Goal: Task Accomplishment & Management: Use online tool/utility

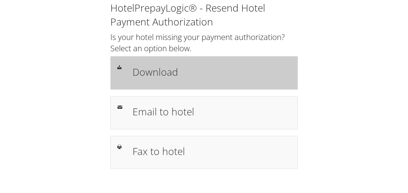
click at [151, 58] on div "Download" at bounding box center [203, 72] width 187 height 33
click at [142, 70] on h1 "Download" at bounding box center [211, 71] width 158 height 15
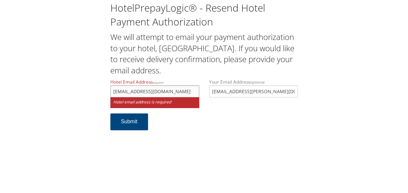
type input "ecare@chghealthcare.com"
click at [207, 117] on form "Hotel Email Address required ecare@chghealthcare.com Hotel email address is req…" at bounding box center [203, 108] width 187 height 58
click at [136, 125] on button "Submit" at bounding box center [129, 121] width 38 height 17
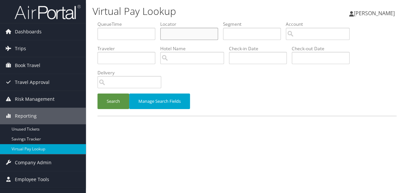
click at [168, 33] on input "text" at bounding box center [189, 34] width 58 height 12
paste input "GCMDBV"
click at [106, 103] on button "Search" at bounding box center [113, 101] width 32 height 16
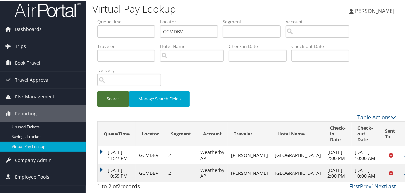
scroll to position [15, 0]
click at [101, 165] on td "Sep 2, 2025 10:55 PM" at bounding box center [117, 172] width 38 height 18
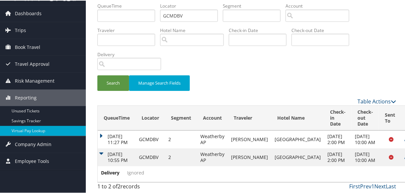
scroll to position [30, 0]
click at [107, 130] on td "Aug 7, 2025 11:27 PM" at bounding box center [117, 139] width 38 height 18
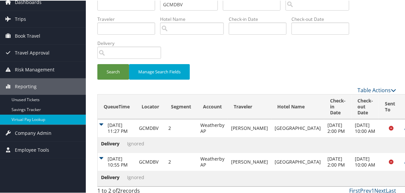
click at [103, 122] on td "Aug 7, 2025 11:27 PM" at bounding box center [117, 127] width 38 height 18
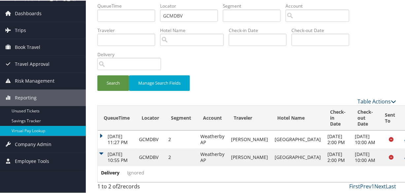
click at [102, 149] on td "Sep 2, 2025 10:55 PM" at bounding box center [117, 157] width 38 height 18
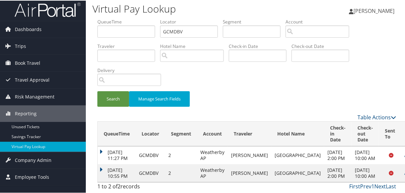
scroll to position [15, 0]
click at [109, 165] on td "Sep 2, 2025 10:55 PM" at bounding box center [117, 172] width 38 height 18
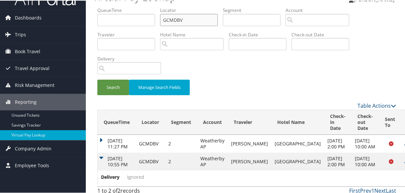
drag, startPoint x: 202, startPoint y: 19, endPoint x: 133, endPoint y: 29, distance: 70.3
click at [134, 6] on ul "QueueTime Locator GCMDBV Segment Account Traveler Hotel Name Check-in Date Chec…" at bounding box center [246, 6] width 299 height 0
paste input "GSZXX"
type input "GGSZXX"
click at [107, 89] on button "Search" at bounding box center [113, 87] width 32 height 16
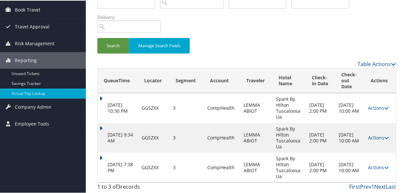
click at [92, 156] on div "QueueTime Locator GGSZXX Segment Account Traveler Hotel Name Check-in Date Chec…" at bounding box center [246, 79] width 309 height 228
click at [103, 156] on td "Sep 2, 2025 7:38 PM" at bounding box center [118, 167] width 41 height 30
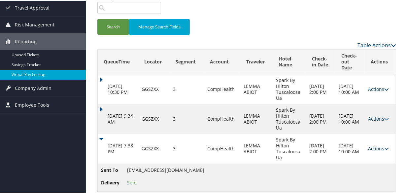
scroll to position [84, 0]
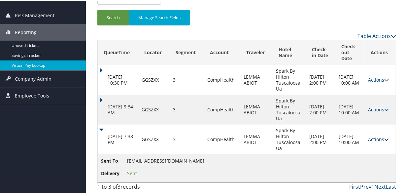
click at [373, 138] on link "Actions" at bounding box center [378, 138] width 21 height 6
click at [365, 163] on td "Sent To sparkbyhiltonua@gmail.com Delivery Sent" at bounding box center [247, 167] width 298 height 28
click at [367, 135] on td "Actions Resend Logs View Itinerary" at bounding box center [380, 139] width 31 height 30
click at [369, 139] on link "Actions" at bounding box center [378, 138] width 21 height 6
click at [376, 161] on link "Logs" at bounding box center [380, 159] width 28 height 11
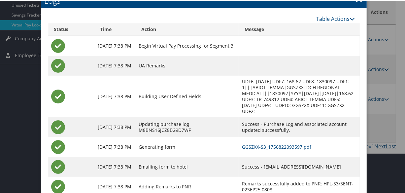
scroll to position [146, 0]
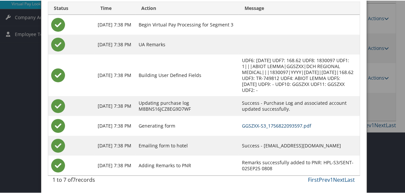
click at [250, 122] on link "GGSZXX-S3_1756822093597.pdf" at bounding box center [276, 125] width 69 height 6
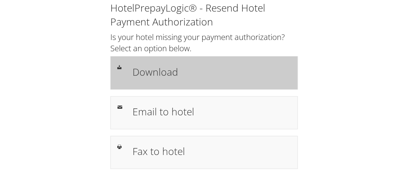
click at [179, 72] on h1 "Download" at bounding box center [211, 71] width 158 height 15
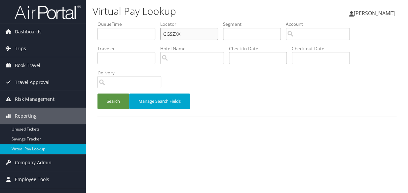
drag, startPoint x: 186, startPoint y: 28, endPoint x: 152, endPoint y: 35, distance: 35.4
click at [152, 21] on ul "QueueTime Locator GGSZXX Segment Account Traveler Hotel Name Check-in Date Chec…" at bounding box center [246, 21] width 299 height 0
paste input "LELTCR"
type input "LELTCR"
click at [91, 103] on div "Virtual Pay Lookup Luke Perry Luke Perry My Settings Travel Agency Contacts Vie…" at bounding box center [247, 96] width 322 height 193
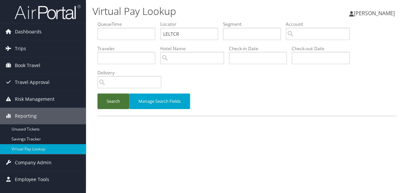
click at [103, 103] on button "Search" at bounding box center [113, 101] width 32 height 16
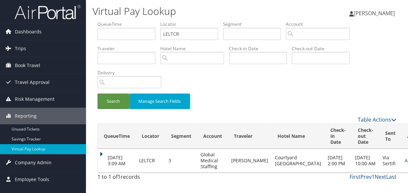
click at [106, 157] on td "[DATE] 3:09 AM" at bounding box center [117, 161] width 38 height 24
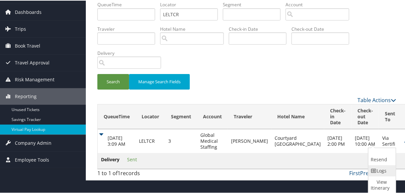
click at [373, 164] on link "Logs" at bounding box center [381, 169] width 26 height 11
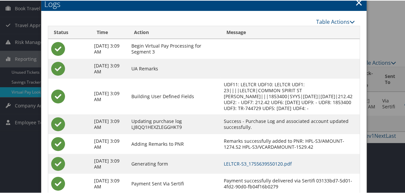
scroll to position [106, 0]
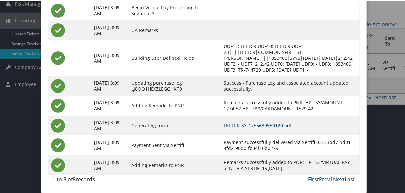
click at [257, 126] on link "LELTCR-S3_1755639550120.pdf" at bounding box center [258, 124] width 68 height 6
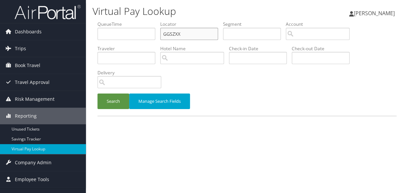
drag, startPoint x: 193, startPoint y: 33, endPoint x: 140, endPoint y: 40, distance: 53.9
click at [134, 21] on ul "QueueTime Locator GGSZXX Segment Account Traveler Hotel Name Check-in Date Chec…" at bounding box center [246, 21] width 299 height 0
paste input "OFFZTL"
type input "OFFZTL"
click at [97, 93] on button "Search" at bounding box center [113, 101] width 32 height 16
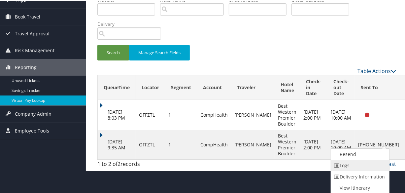
click at [357, 166] on link "Logs" at bounding box center [359, 164] width 56 height 11
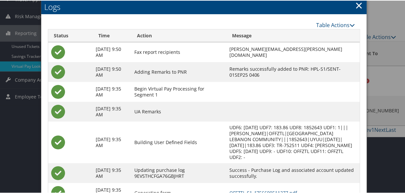
scroll to position [124, 0]
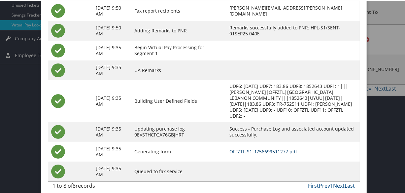
click at [272, 148] on link "OFFZTL-S1_1756699511277.pdf" at bounding box center [263, 151] width 68 height 6
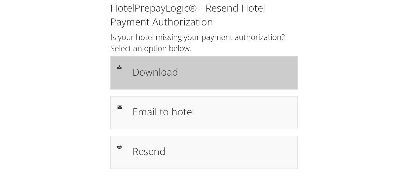
click at [162, 75] on h1 "Download" at bounding box center [211, 71] width 158 height 15
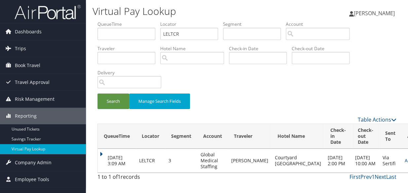
click at [106, 155] on td "[DATE] 3:09 AM" at bounding box center [117, 161] width 38 height 24
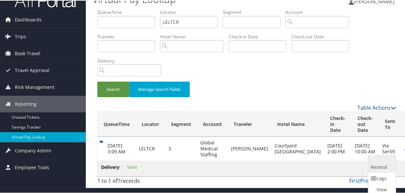
scroll to position [20, 0]
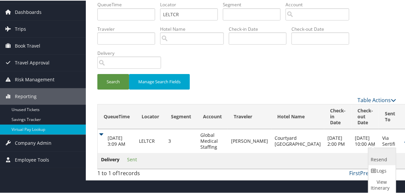
drag, startPoint x: 373, startPoint y: 152, endPoint x: 377, endPoint y: 154, distance: 5.0
click at [377, 154] on link "Resend" at bounding box center [381, 155] width 26 height 17
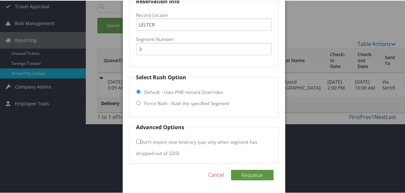
click at [168, 100] on label "Force Rush - Rush the specified Segment" at bounding box center [187, 102] width 85 height 7
click at [141, 100] on input "Force Rush - Rush the specified Segment" at bounding box center [138, 102] width 4 height 4
radio input "true"
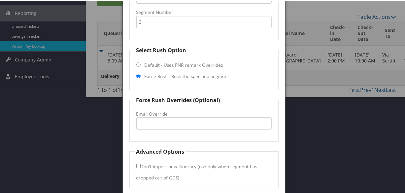
scroll to position [128, 0]
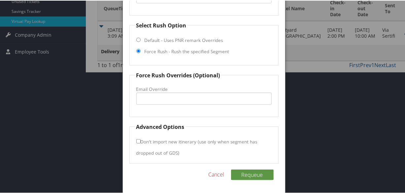
click at [218, 173] on link "Cancel" at bounding box center [217, 174] width 16 height 8
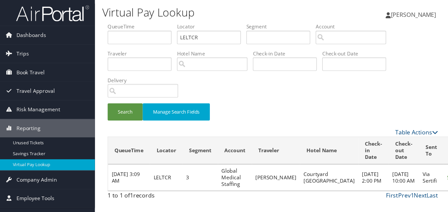
scroll to position [0, 0]
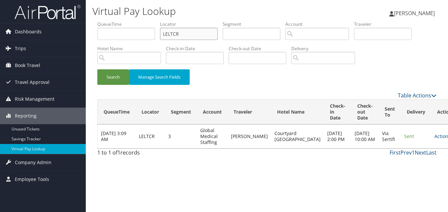
drag, startPoint x: 179, startPoint y: 33, endPoint x: 135, endPoint y: 42, distance: 44.7
click at [135, 21] on ul "QueueTime Locator LELTCR Segment Account Traveler Hotel Name Check-in Date Chec…" at bounding box center [266, 21] width 339 height 0
paste input "YDNLDT"
type input "YDNLDT"
click at [97, 69] on button "Search" at bounding box center [113, 77] width 32 height 16
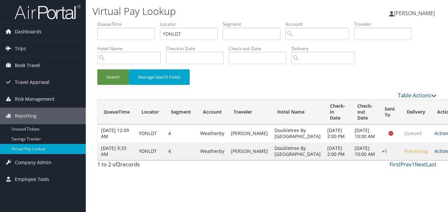
click at [407, 154] on link "Actions" at bounding box center [445, 151] width 21 height 6
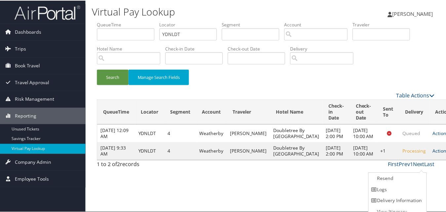
scroll to position [6, 0]
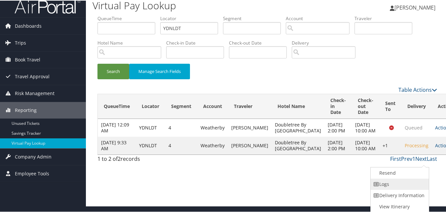
click at [381, 186] on link "Logs" at bounding box center [398, 183] width 56 height 11
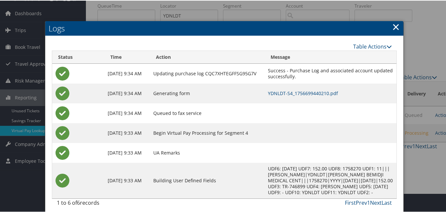
scroll to position [29, 0]
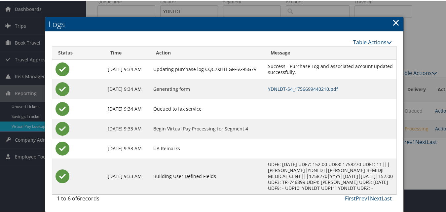
click at [311, 85] on link "YDNLDT-S4_1756699440210.pdf" at bounding box center [303, 88] width 70 height 6
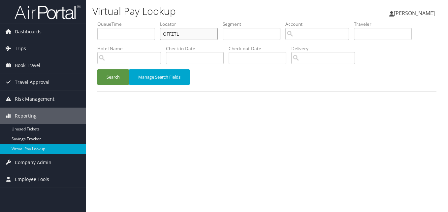
drag, startPoint x: 195, startPoint y: 38, endPoint x: 151, endPoint y: 43, distance: 45.2
click at [155, 21] on ul "QueueTime Locator OFFZTL Segment Account Traveler Hotel Name Check-in Date Chec…" at bounding box center [266, 21] width 339 height 0
paste input "YZZPJC"
type input "YZZPJC"
click at [97, 69] on button "Search" at bounding box center [113, 77] width 32 height 16
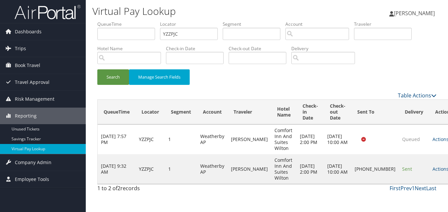
click at [429, 165] on td "Actions Resend Logs Delivery Information View Itinerary" at bounding box center [443, 169] width 29 height 30
click at [429, 174] on td "Actions Resend Logs Delivery Information View Itinerary" at bounding box center [443, 169] width 29 height 30
click at [433, 169] on link "Actions" at bounding box center [443, 169] width 21 height 6
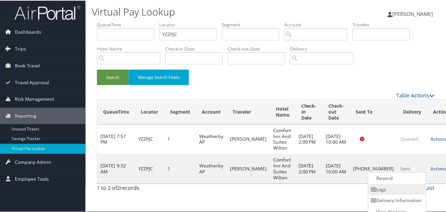
scroll to position [6, 0]
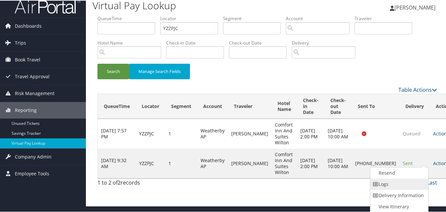
click at [388, 181] on link "Logs" at bounding box center [398, 183] width 56 height 11
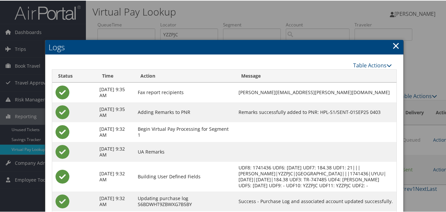
scroll to position [57, 0]
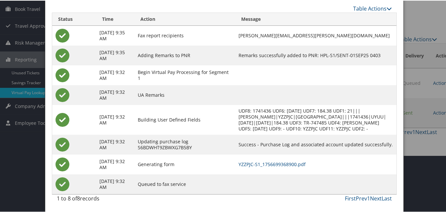
click at [245, 156] on td "YZZPJC-S1_1756699368900.pdf" at bounding box center [315, 164] width 161 height 20
click at [245, 161] on link "YZZPJC-S1_1756699368900.pdf" at bounding box center [271, 163] width 67 height 6
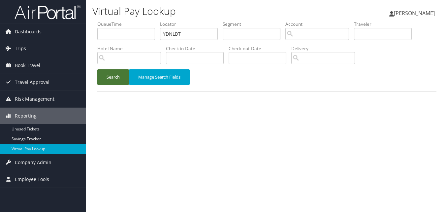
click at [118, 78] on button "Search" at bounding box center [113, 77] width 32 height 16
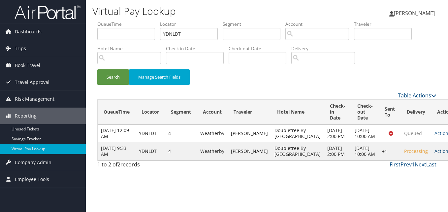
click at [448, 153] on icon at bounding box center [453, 151] width 5 height 5
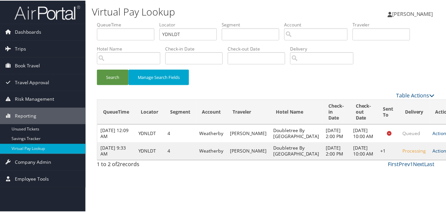
scroll to position [6, 0]
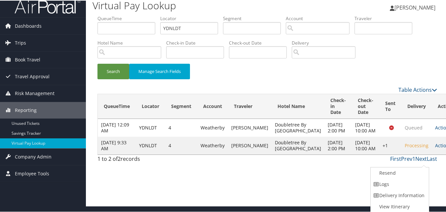
click at [281, 165] on div "1 to 2 of 2 records First Prev 1 Next Last" at bounding box center [266, 159] width 349 height 11
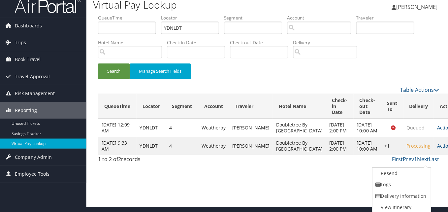
scroll to position [0, 0]
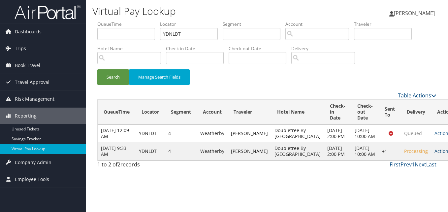
click at [435, 154] on link "Actions" at bounding box center [445, 151] width 21 height 6
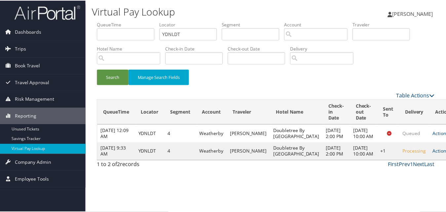
scroll to position [6, 0]
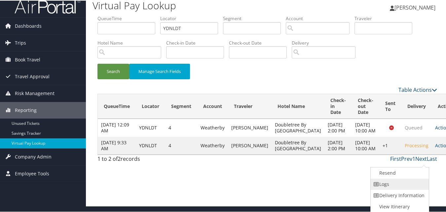
click at [402, 182] on link "Logs" at bounding box center [398, 183] width 56 height 11
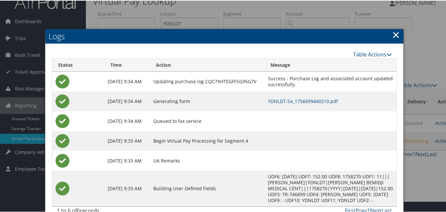
scroll to position [29, 0]
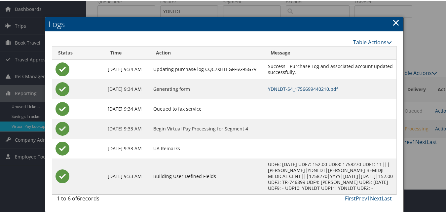
click at [281, 85] on link "YDNLDT-S4_1756699440210.pdf" at bounding box center [303, 88] width 70 height 6
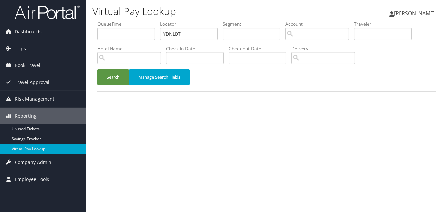
click at [130, 21] on ul "QueueTime Locator YDNLDT Segment Account Traveler Hotel Name Check-in Date Chec…" at bounding box center [266, 21] width 339 height 0
click at [97, 69] on button "Search" at bounding box center [113, 77] width 32 height 16
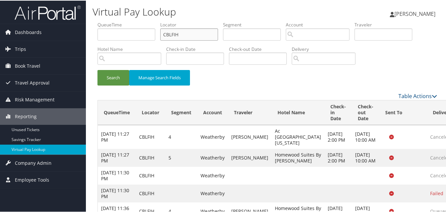
drag, startPoint x: 203, startPoint y: 34, endPoint x: 142, endPoint y: 40, distance: 60.7
click at [143, 21] on ul "QueueTime Locator CBLFIH Segment Account Traveler Hotel Name Check-in Date Chec…" at bounding box center [266, 21] width 339 height 0
paste input "SPMFAR"
type input "SPMFAR"
click at [133, 70] on button "Manage Search Fields" at bounding box center [159, 77] width 61 height 16
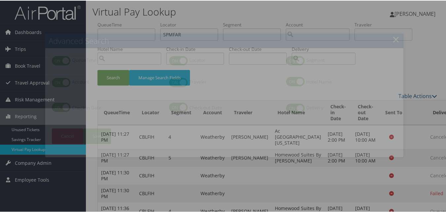
click at [122, 74] on li "QueueTime QueueTime" at bounding box center [107, 65] width 117 height 22
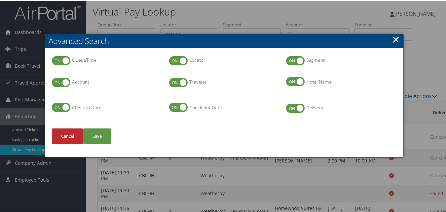
click at [380, 39] on h2 "Advanced Search" at bounding box center [224, 40] width 358 height 15
click at [392, 38] on link "×" at bounding box center [396, 38] width 8 height 13
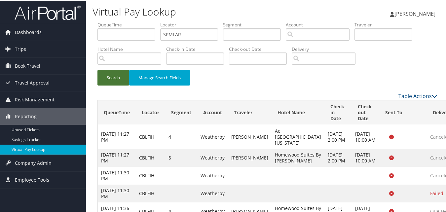
click at [123, 72] on button "Search" at bounding box center [113, 77] width 32 height 16
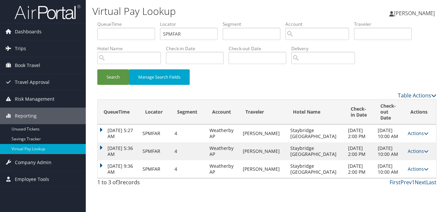
drag, startPoint x: 113, startPoint y: 171, endPoint x: 107, endPoint y: 171, distance: 5.6
click at [108, 171] on td "Sep 1, 2025 9:36 AM" at bounding box center [119, 169] width 42 height 18
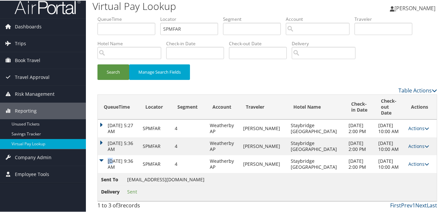
scroll to position [17, 0]
click at [411, 163] on link "Actions" at bounding box center [418, 163] width 21 height 6
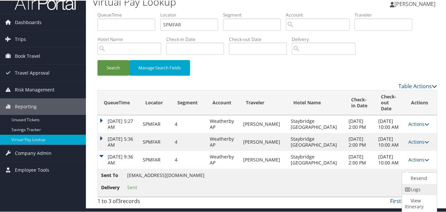
click at [404, 186] on icon at bounding box center [407, 188] width 6 height 5
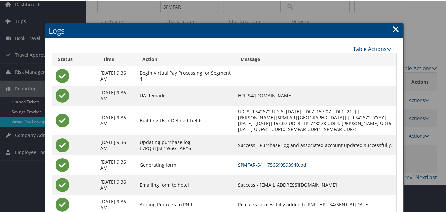
scroll to position [48, 0]
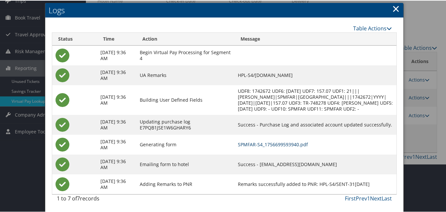
click at [239, 144] on link "SPMFAR-S4_1756699593940.pdf" at bounding box center [273, 144] width 70 height 6
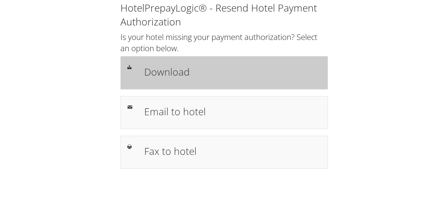
click at [196, 79] on div "Download" at bounding box center [232, 72] width 187 height 19
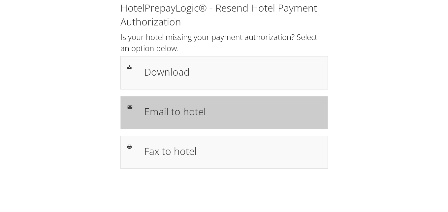
click at [214, 109] on h1 "Email to hotel" at bounding box center [232, 111] width 177 height 15
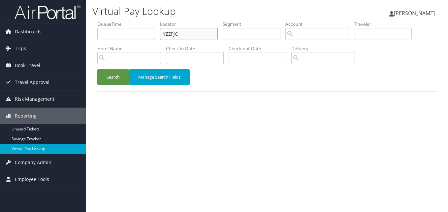
drag, startPoint x: 190, startPoint y: 29, endPoint x: 115, endPoint y: 41, distance: 76.5
click at [115, 21] on ul "QueueTime Locator YZZPJC Segment Account Traveler Hotel Name Check-in Date Chec…" at bounding box center [266, 21] width 339 height 0
paste input "CPJJVO"
type input "CPJJVO"
click at [128, 83] on button "Search" at bounding box center [113, 77] width 32 height 16
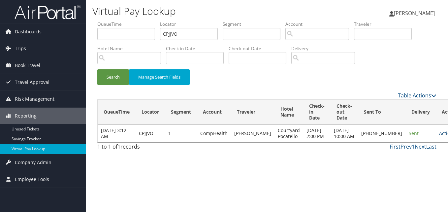
click at [439, 136] on link "Actions" at bounding box center [449, 133] width 21 height 6
click at [389, 167] on link "Delivery Information" at bounding box center [401, 171] width 56 height 11
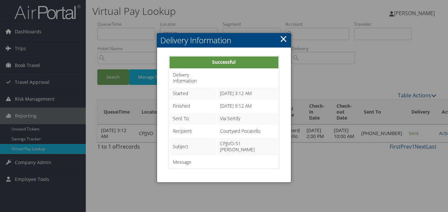
click at [282, 39] on link "×" at bounding box center [284, 38] width 8 height 13
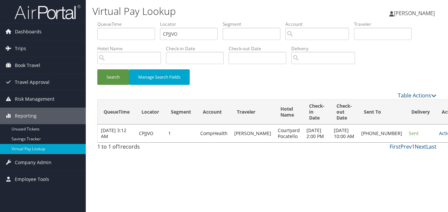
click at [439, 136] on link "Actions" at bounding box center [449, 133] width 21 height 6
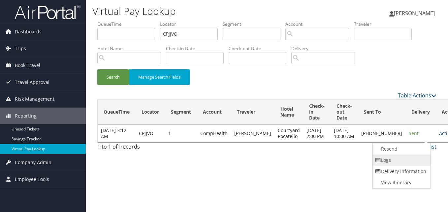
click at [401, 161] on link "Logs" at bounding box center [401, 159] width 56 height 11
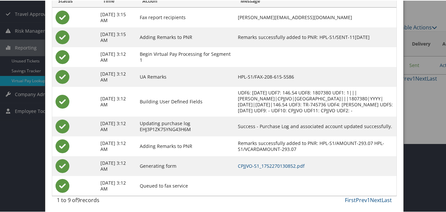
scroll to position [70, 0]
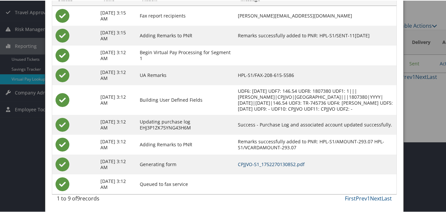
click at [272, 162] on link "CPJJVO-S1_1752270130852.pdf" at bounding box center [271, 163] width 67 height 6
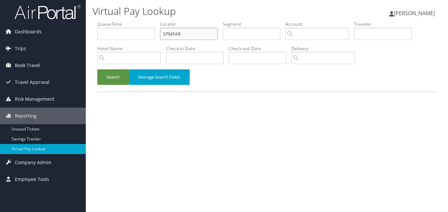
drag, startPoint x: 185, startPoint y: 30, endPoint x: 140, endPoint y: 45, distance: 47.6
click at [136, 21] on ul "QueueTime Locator SPMFAR Segment Account Traveler Hotel Name Check-in Date Chec…" at bounding box center [266, 21] width 339 height 0
paste input "CBLFIH"
type input "CBLFIH"
click at [114, 84] on button "Search" at bounding box center [113, 77] width 32 height 16
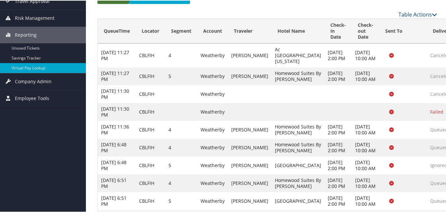
scroll to position [156, 0]
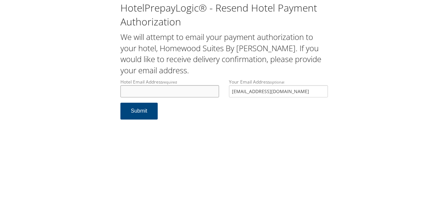
click at [145, 91] on input "Hotel Email Address required" at bounding box center [169, 91] width 99 height 12
type input "[EMAIL_ADDRESS][DOMAIN_NAME]"
click at [145, 115] on button "Submit" at bounding box center [139, 111] width 38 height 17
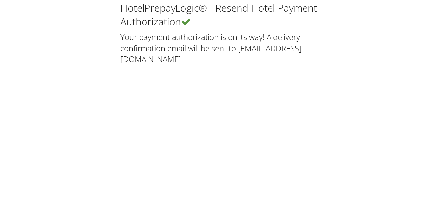
drag, startPoint x: 0, startPoint y: 2, endPoint x: 8, endPoint y: 62, distance: 60.3
click at [8, 80] on div "HotelPrepayLogic® - Resend Hotel Payment Authorization Your payment authorizati…" at bounding box center [224, 106] width 448 height 212
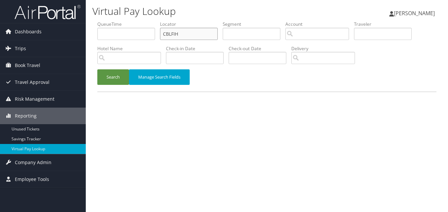
drag, startPoint x: 189, startPoint y: 33, endPoint x: 145, endPoint y: 52, distance: 48.1
click at [157, 21] on ul "QueueTime Locator CBLFIH Segment Account Traveler Hotel Name Check-in Date Chec…" at bounding box center [266, 21] width 339 height 0
paste input "SPMFAR"
click at [119, 80] on button "Search" at bounding box center [113, 77] width 32 height 16
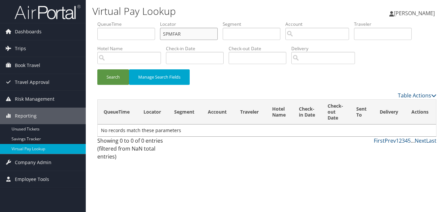
drag, startPoint x: 194, startPoint y: 33, endPoint x: 134, endPoint y: 37, distance: 60.9
click at [134, 21] on ul "QueueTime Locator SPMFAR Segment Account Traveler Hotel Name Check-in Date Chec…" at bounding box center [266, 21] width 339 height 0
paste input "text"
type input "SPMFAR"
paste input "SPMFAR"
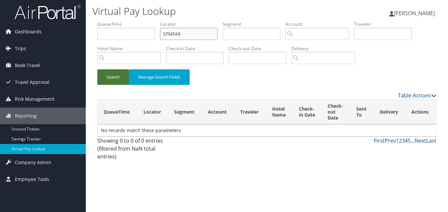
type input "SPMFAR"
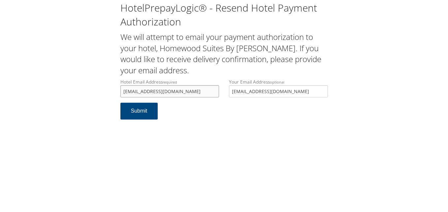
drag, startPoint x: 0, startPoint y: 0, endPoint x: 121, endPoint y: 98, distance: 156.3
click at [121, 98] on div "Hotel Email Address required qkbdn505@gmail.com Hotel email address is required" at bounding box center [170, 91] width 109 height 24
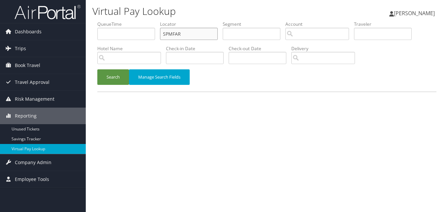
drag, startPoint x: 189, startPoint y: 29, endPoint x: 97, endPoint y: 46, distance: 93.6
click at [97, 21] on ul "QueueTime Locator SPMFAR Segment Account Traveler Hotel Name Check-in Date Chec…" at bounding box center [266, 21] width 339 height 0
paste input "OMFTJQ"
type input "OMFTJQ"
click at [106, 73] on button "Search" at bounding box center [113, 77] width 32 height 16
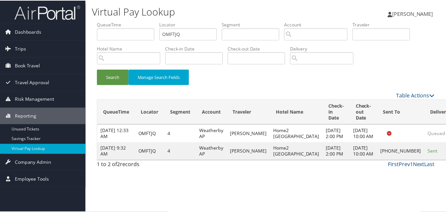
scroll to position [0, 0]
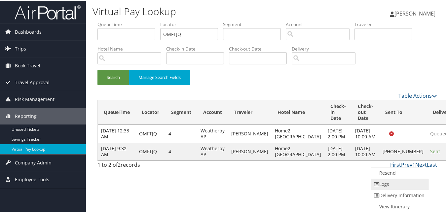
click at [396, 184] on link "Logs" at bounding box center [399, 183] width 56 height 11
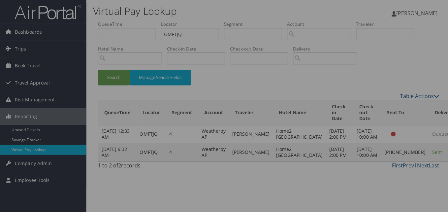
scroll to position [0, 0]
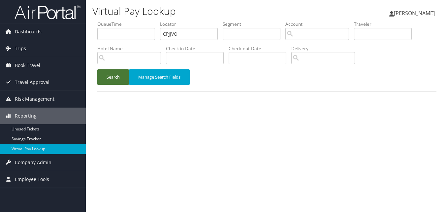
click at [116, 78] on button "Search" at bounding box center [113, 77] width 32 height 16
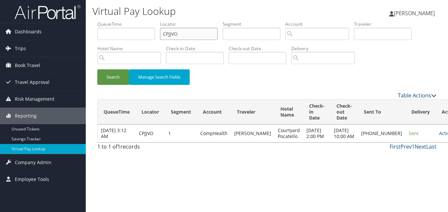
paste input "DJNYRG"
drag, startPoint x: 187, startPoint y: 33, endPoint x: 144, endPoint y: 40, distance: 43.4
click at [144, 21] on ul "QueueTime Locator DJNYRG Segment Account Traveler Hotel Name Check-in Date Chec…" at bounding box center [266, 21] width 339 height 0
type input "DJNYRG"
click at [97, 69] on button "Search" at bounding box center [113, 77] width 32 height 16
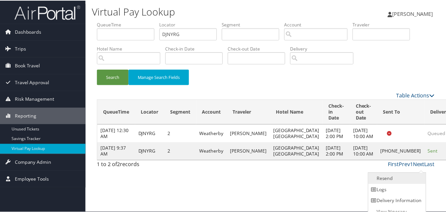
scroll to position [6, 0]
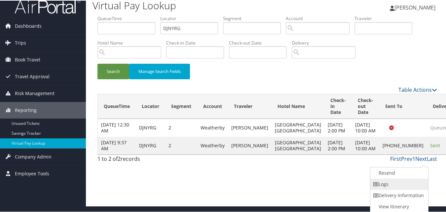
click at [396, 178] on link "Logs" at bounding box center [398, 183] width 56 height 11
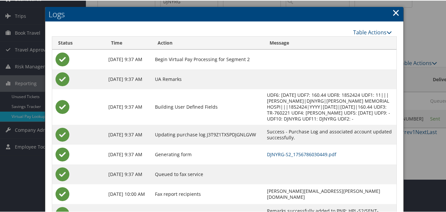
scroll to position [63, 0]
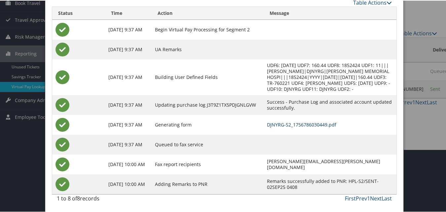
click at [289, 121] on link "DJNYRG-S2_1756786030449.pdf" at bounding box center [301, 124] width 69 height 6
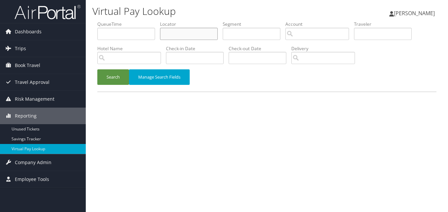
click at [176, 30] on input "text" at bounding box center [189, 34] width 58 height 12
paste input "OMFTJQ"
type input "OMFTJQ"
click at [121, 70] on button "Search" at bounding box center [113, 77] width 32 height 16
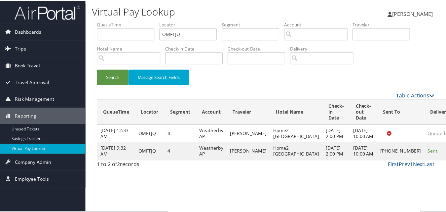
scroll to position [0, 0]
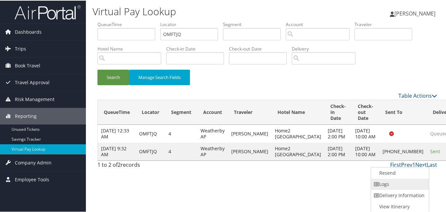
click at [398, 180] on link "Logs" at bounding box center [399, 183] width 56 height 11
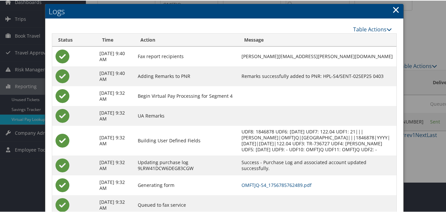
scroll to position [57, 0]
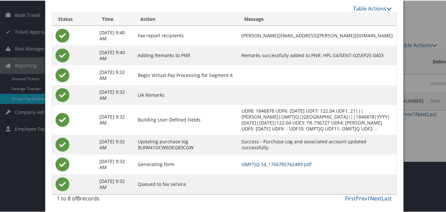
click at [278, 160] on td "OMFTJQ-S4_1756785762489.pdf" at bounding box center [317, 164] width 158 height 20
click at [279, 164] on link "OMFTJQ-S4_1756785762489.pdf" at bounding box center [276, 163] width 70 height 6
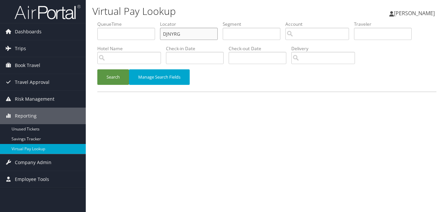
drag, startPoint x: 167, startPoint y: 38, endPoint x: 134, endPoint y: 42, distance: 33.2
click at [134, 21] on ul "QueueTime Locator DJNYRG Segment Account Traveler Hotel Name Check-in Date Chec…" at bounding box center [266, 21] width 339 height 0
paste input "GVRDKR"
type input "GVRDKR"
click at [97, 69] on button "Search" at bounding box center [113, 77] width 32 height 16
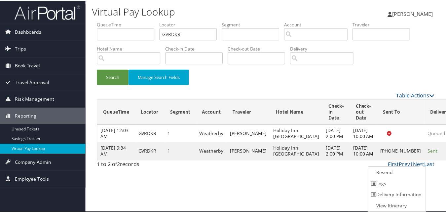
scroll to position [0, 0]
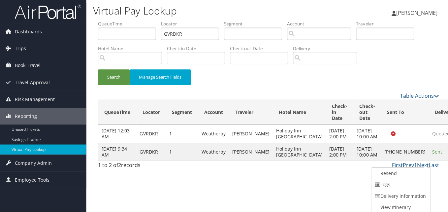
scroll to position [0, 0]
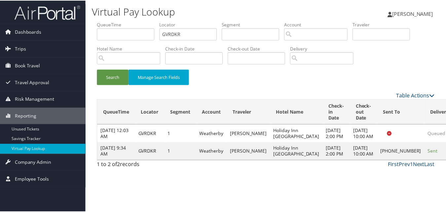
scroll to position [0, 0]
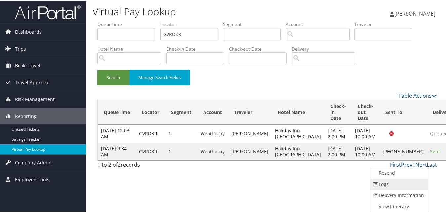
click at [392, 184] on link "Logs" at bounding box center [398, 183] width 56 height 11
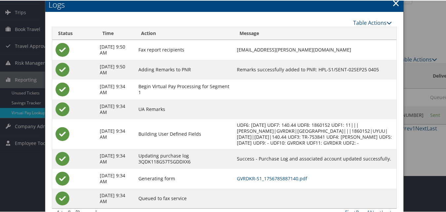
scroll to position [51, 0]
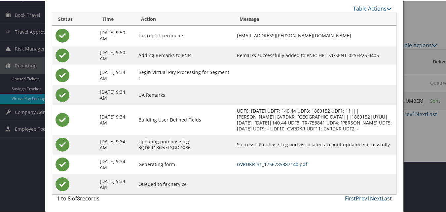
click at [275, 166] on link "GVRDKR-S1_1756785887140.pdf" at bounding box center [272, 163] width 70 height 6
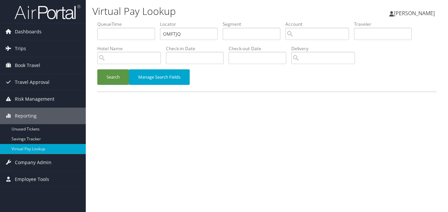
click at [178, 27] on label "Locator" at bounding box center [191, 24] width 63 height 7
drag, startPoint x: 185, startPoint y: 35, endPoint x: 121, endPoint y: 53, distance: 66.2
click at [122, 21] on ul "QueueTime Locator OMFTJQ Segment Account Traveler Hotel Name Check-in Date Chec…" at bounding box center [266, 21] width 339 height 0
paste input "NUQREP"
type input "NUQREP"
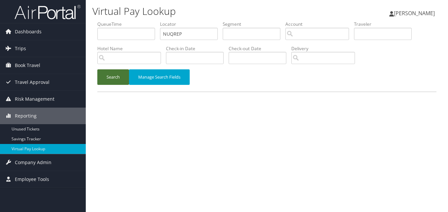
click at [117, 84] on button "Search" at bounding box center [113, 77] width 32 height 16
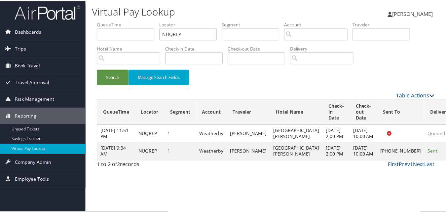
scroll to position [6, 0]
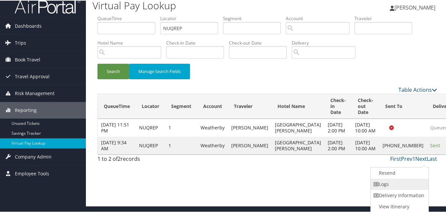
click at [400, 181] on link "Logs" at bounding box center [398, 183] width 56 height 11
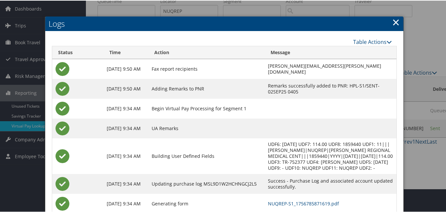
scroll to position [63, 0]
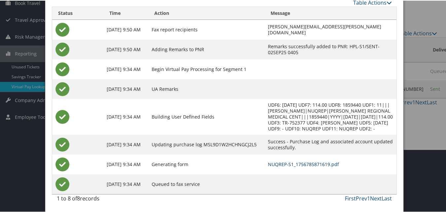
click at [276, 163] on link "NUQREP-S1_1756785871619.pdf" at bounding box center [303, 163] width 71 height 6
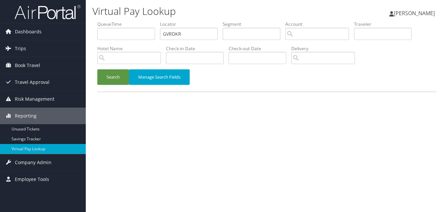
click at [112, 78] on button "Search" at bounding box center [113, 77] width 32 height 16
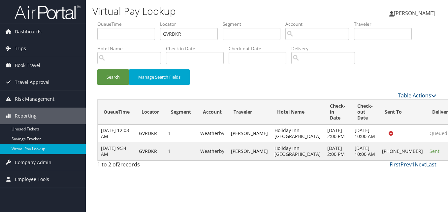
drag, startPoint x: 103, startPoint y: 159, endPoint x: 129, endPoint y: 162, distance: 25.9
click at [129, 160] on td "[DATE] 9:34 AM" at bounding box center [117, 151] width 38 height 18
click at [140, 172] on div "1 to 2 of 2 records" at bounding box center [136, 165] width 78 height 11
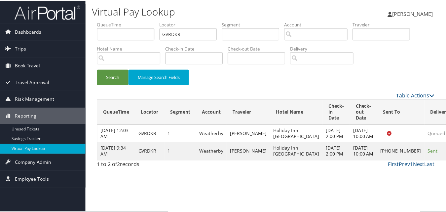
scroll to position [0, 0]
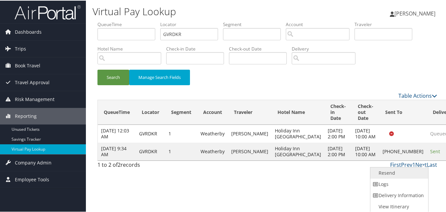
click at [386, 172] on link "Resend" at bounding box center [398, 172] width 56 height 11
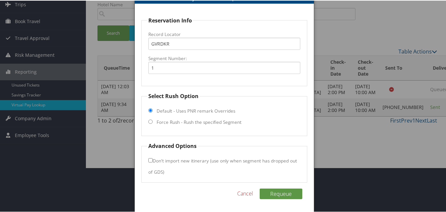
click at [186, 122] on label "Force Rush - Rush the specified Segment" at bounding box center [198, 121] width 85 height 7
click at [152, 122] on input "Force Rush - Rush the specified Segment" at bounding box center [150, 121] width 4 height 4
radio input "true"
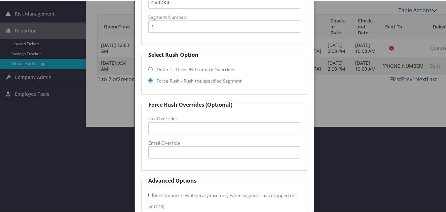
scroll to position [120, 0]
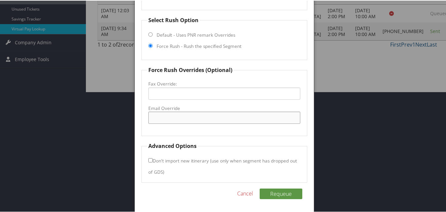
click at [185, 111] on input "Email Override" at bounding box center [224, 117] width 152 height 12
click at [245, 190] on link "Cancel" at bounding box center [245, 193] width 16 height 8
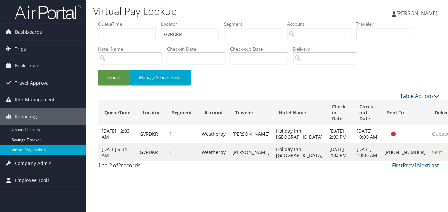
scroll to position [0, 0]
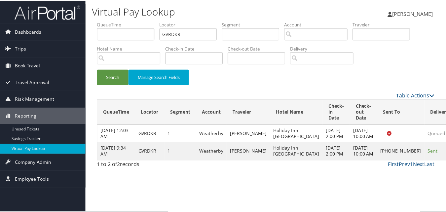
scroll to position [0, 0]
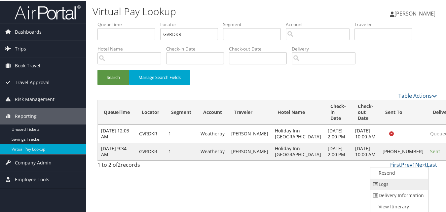
click at [387, 181] on link "Logs" at bounding box center [398, 183] width 56 height 11
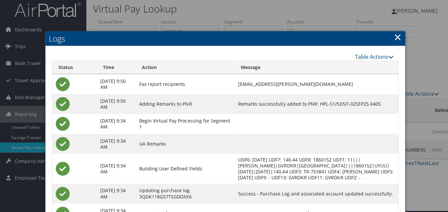
scroll to position [0, 0]
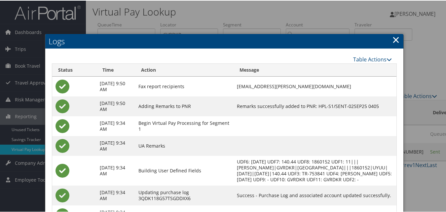
click at [392, 39] on link "×" at bounding box center [396, 38] width 8 height 13
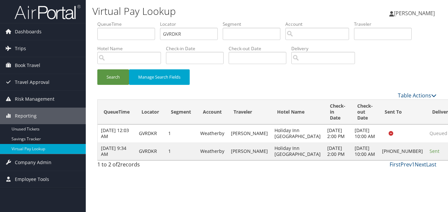
drag, startPoint x: 432, startPoint y: 162, endPoint x: 420, endPoint y: 164, distance: 12.4
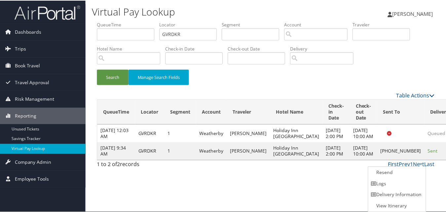
scroll to position [0, 0]
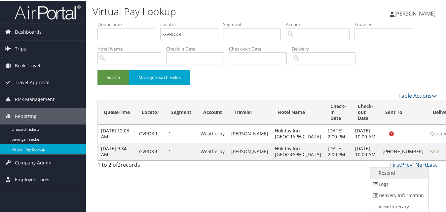
click at [394, 171] on link "Resend" at bounding box center [398, 172] width 56 height 11
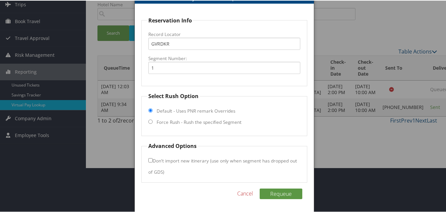
click at [185, 120] on label "Force Rush - Rush the specified Segment" at bounding box center [198, 121] width 85 height 7
click at [152, 120] on input "Force Rush - Rush the specified Segment" at bounding box center [150, 121] width 4 height 4
radio input "true"
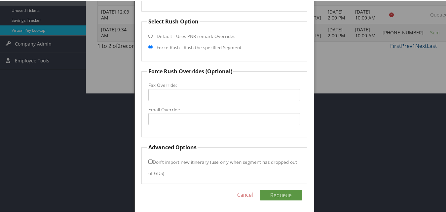
scroll to position [120, 0]
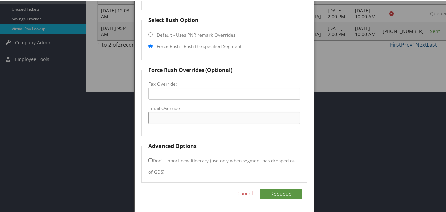
click at [179, 120] on input "Email Override" at bounding box center [224, 117] width 152 height 12
type input "fdholidayinn.salem@gmail.com"
click at [282, 195] on button "Requeue" at bounding box center [280, 193] width 43 height 11
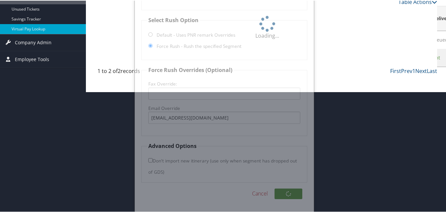
scroll to position [0, 0]
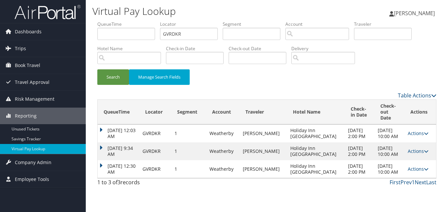
click at [101, 160] on td "Sep 3, 2025 12:30 AM" at bounding box center [119, 169] width 42 height 18
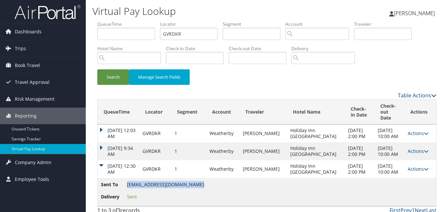
copy span "fdholidayinn.salem@gmail.com"
drag, startPoint x: 126, startPoint y: 178, endPoint x: 193, endPoint y: 177, distance: 66.3
click at [193, 181] on li "Sent To fdholidayinn.salem@gmail.com" at bounding box center [152, 186] width 103 height 10
click at [414, 166] on link "Actions" at bounding box center [418, 169] width 21 height 6
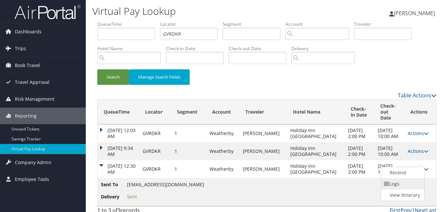
click at [401, 181] on link "Logs" at bounding box center [402, 183] width 42 height 11
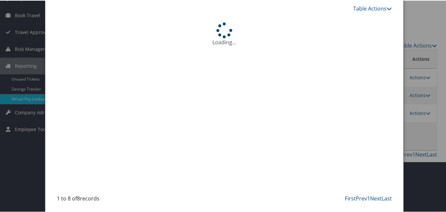
scroll to position [37, 0]
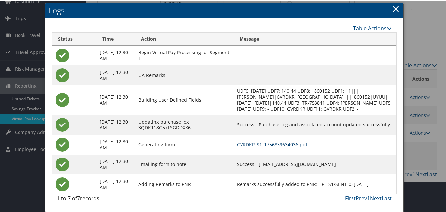
click at [288, 144] on link "GVRDKR-S1_1756839634036.pdf" at bounding box center [272, 144] width 70 height 6
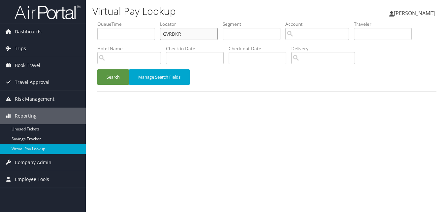
drag, startPoint x: 169, startPoint y: 34, endPoint x: 122, endPoint y: 37, distance: 47.6
click at [122, 21] on ul "QueueTime Locator GVRDKR Segment Account Traveler Hotel Name Check-in Date Chec…" at bounding box center [266, 21] width 339 height 0
paste input "CPJJVO"
click at [175, 35] on input "CPJJVO" at bounding box center [189, 34] width 58 height 12
type input "CPJJVO"
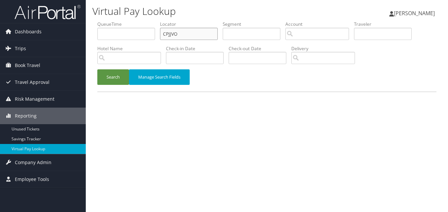
click at [97, 69] on button "Search" at bounding box center [113, 77] width 32 height 16
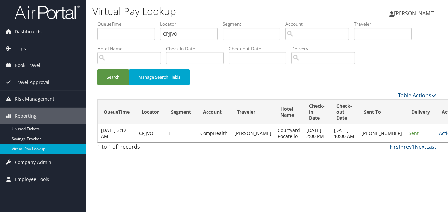
click at [436, 135] on td "Actions Resend Logs Delivery Information View Itinerary" at bounding box center [450, 133] width 29 height 18
click at [439, 136] on link "Actions" at bounding box center [449, 133] width 21 height 6
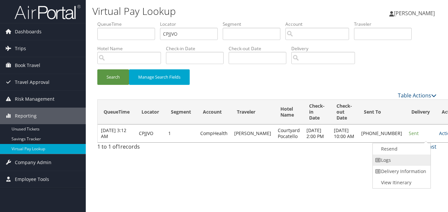
click at [400, 157] on link "Logs" at bounding box center [401, 159] width 56 height 11
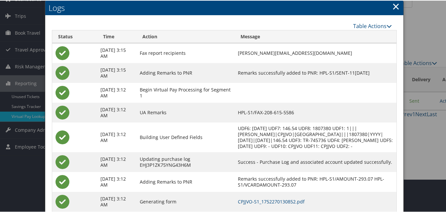
scroll to position [70, 0]
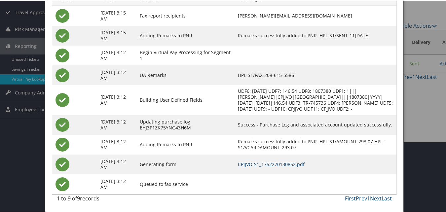
click at [285, 164] on link "CPJJVO-S1_1752270130852.pdf" at bounding box center [271, 163] width 67 height 6
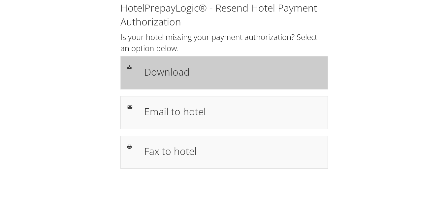
click at [193, 65] on h1 "Download" at bounding box center [232, 71] width 177 height 15
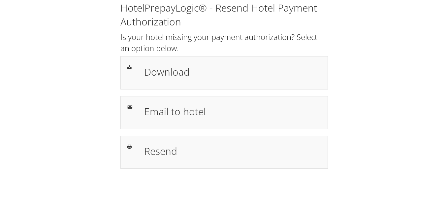
click at [361, 97] on div "HotelPrepayLogic® - Resend Hotel Payment Authorization Is your hotel missing yo…" at bounding box center [224, 87] width 435 height 175
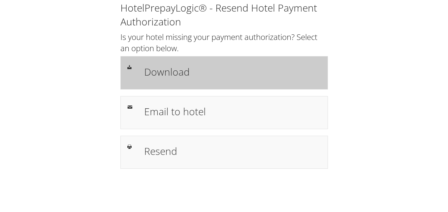
click at [178, 70] on h1 "Download" at bounding box center [232, 71] width 177 height 15
click at [157, 65] on h1 "Download" at bounding box center [232, 71] width 177 height 15
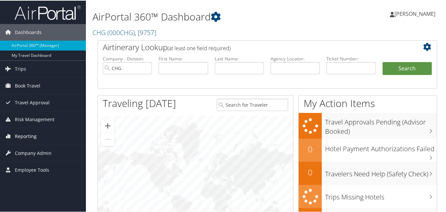
click at [29, 134] on span "Reporting" at bounding box center [26, 135] width 22 height 17
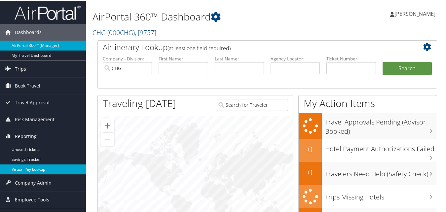
click at [25, 171] on link "Virtual Pay Lookup" at bounding box center [43, 169] width 86 height 10
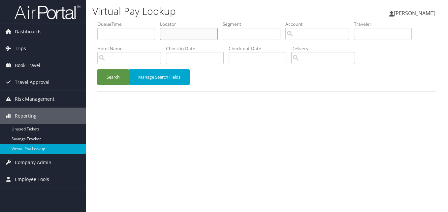
click at [171, 31] on input "text" at bounding box center [189, 34] width 58 height 12
paste input "JWUECY"
type input "JWUECY"
click at [123, 81] on button "Search" at bounding box center [113, 77] width 32 height 16
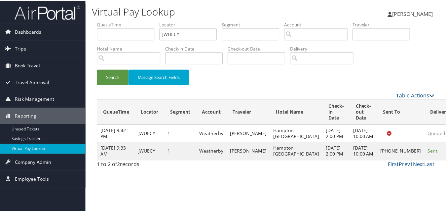
scroll to position [0, 0]
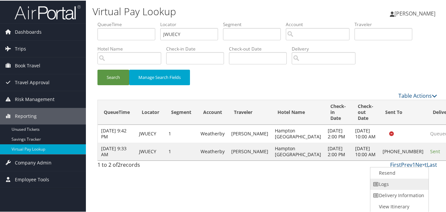
click at [389, 184] on link "Logs" at bounding box center [398, 183] width 56 height 11
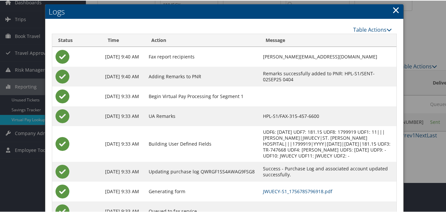
scroll to position [51, 0]
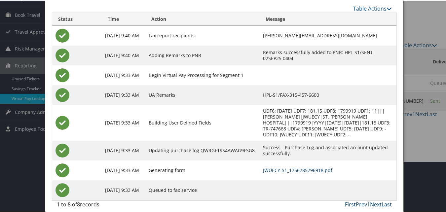
click at [275, 166] on link "JWUECY-S1_1756785796918.pdf" at bounding box center [297, 169] width 69 height 6
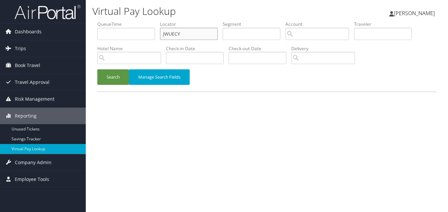
drag, startPoint x: 160, startPoint y: 37, endPoint x: 133, endPoint y: 37, distance: 27.4
click at [133, 21] on ul "QueueTime Locator JWUECY Segment Account Traveler Hotel Name Check-in Date Chec…" at bounding box center [266, 21] width 339 height 0
paste input "WJDGVN"
type input "WJDGVN"
click at [132, 71] on button "Manage Search Fields" at bounding box center [159, 77] width 61 height 16
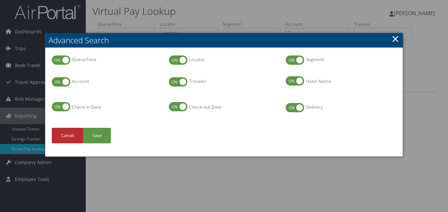
click at [395, 38] on link "×" at bounding box center [396, 38] width 8 height 13
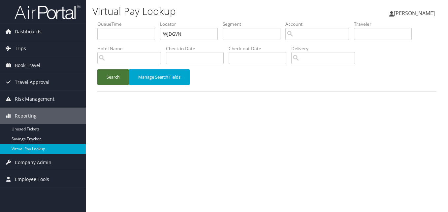
click at [101, 81] on button "Search" at bounding box center [113, 77] width 32 height 16
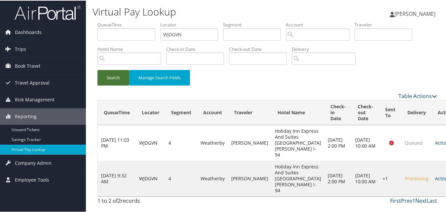
scroll to position [43, 0]
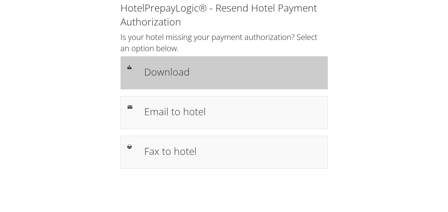
click at [152, 65] on h1 "Download" at bounding box center [232, 71] width 177 height 15
click at [193, 56] on div "Download" at bounding box center [224, 72] width 208 height 33
click at [202, 84] on div "Download" at bounding box center [224, 72] width 208 height 33
click at [204, 89] on div "Download" at bounding box center [224, 72] width 208 height 33
click at [174, 74] on h1 "Download" at bounding box center [232, 71] width 177 height 15
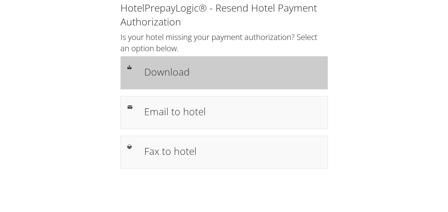
click at [152, 61] on div "Download" at bounding box center [224, 72] width 208 height 33
click at [183, 71] on h1 "Download" at bounding box center [232, 71] width 177 height 15
click at [152, 63] on div "Download" at bounding box center [232, 72] width 187 height 19
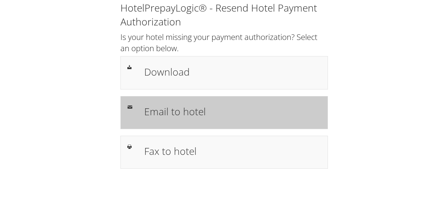
click at [225, 114] on h1 "Email to hotel" at bounding box center [232, 111] width 177 height 15
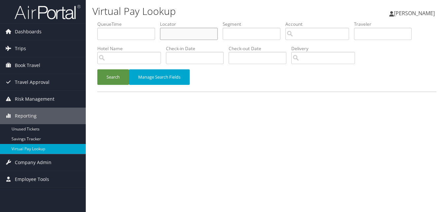
click at [185, 34] on input "text" at bounding box center [189, 34] width 58 height 12
paste input "WJDGVN"
type input "WJDGVN"
click at [114, 77] on button "Search" at bounding box center [113, 77] width 32 height 16
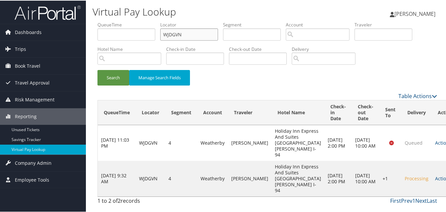
drag, startPoint x: 188, startPoint y: 30, endPoint x: 127, endPoint y: 33, distance: 61.5
click at [127, 21] on ul "QueueTime Locator WJDGVN Segment Account Traveler Hotel Name Check-in Date Chec…" at bounding box center [266, 21] width 339 height 0
paste input "UOOZBQ"
type input "UOOZBQ"
click at [111, 73] on button "Search" at bounding box center [113, 77] width 32 height 16
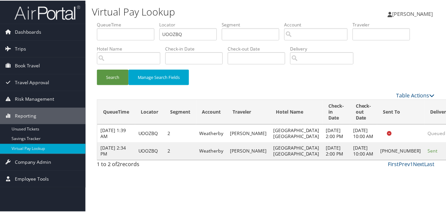
scroll to position [6, 0]
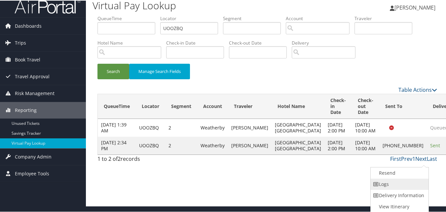
click at [397, 185] on link "Logs" at bounding box center [398, 183] width 56 height 11
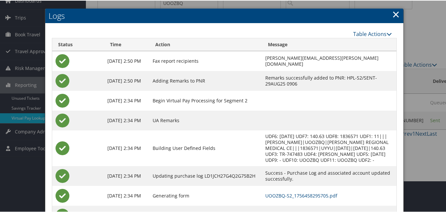
scroll to position [57, 0]
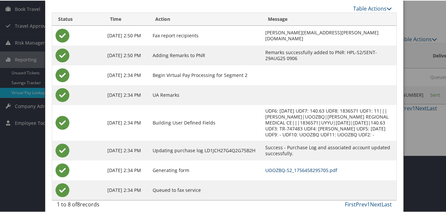
click at [277, 166] on link "UOOZBQ-S2_1756458295705.pdf" at bounding box center [301, 169] width 72 height 6
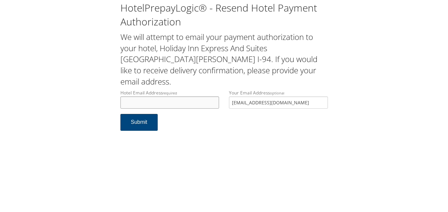
click at [133, 97] on input "Hotel Email Address required" at bounding box center [169, 102] width 99 height 12
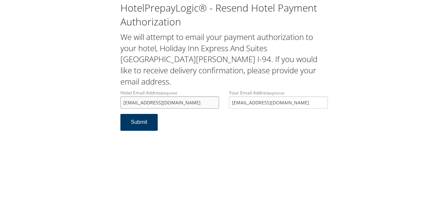
type input "hwest@larsonmanagement.com"
click at [141, 114] on button "Submit" at bounding box center [139, 122] width 38 height 17
click at [102, 97] on div "HotelPrepayLogic® - Resend Hotel Payment Authorization We will attempt to email…" at bounding box center [224, 68] width 435 height 137
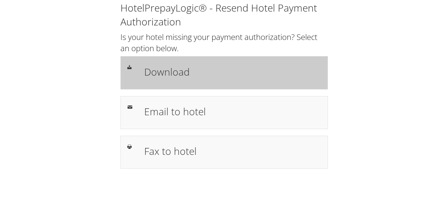
click at [240, 73] on h1 "Download" at bounding box center [232, 71] width 177 height 15
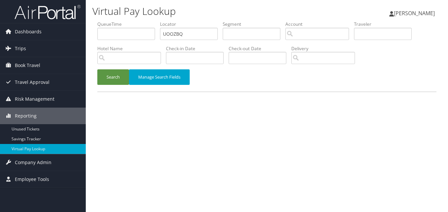
click at [113, 21] on ul "QueueTime Locator UOOZBQ Segment Account Traveler Hotel Name Check-in Date Chec…" at bounding box center [266, 21] width 339 height 0
type input "LELTCR"
click at [97, 69] on button "Search" at bounding box center [113, 77] width 32 height 16
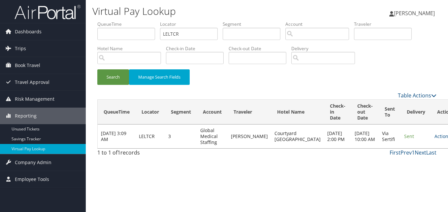
drag, startPoint x: 418, startPoint y: 147, endPoint x: 418, endPoint y: 143, distance: 3.6
click at [431, 147] on td "Actions Resend Logs View Itinerary" at bounding box center [445, 136] width 29 height 24
click at [435, 137] on link "Actions" at bounding box center [445, 136] width 21 height 6
click at [405, 164] on link "Logs" at bounding box center [409, 159] width 42 height 11
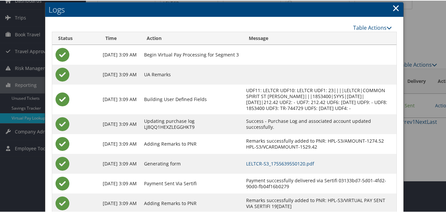
scroll to position [56, 0]
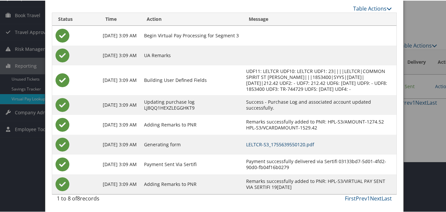
click at [308, 144] on link "LELTCR-S3_1755639550120.pdf" at bounding box center [280, 144] width 68 height 6
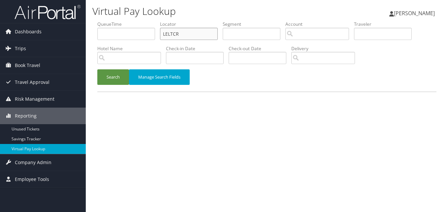
paste input "NVXJZG"
drag, startPoint x: 181, startPoint y: 31, endPoint x: 104, endPoint y: 33, distance: 76.3
click at [104, 21] on ul "QueueTime Locator NVXJZG Segment Account Traveler Hotel Name Check-in Date Chec…" at bounding box center [266, 21] width 339 height 0
type input "NVXJZG"
click at [97, 69] on button "Search" at bounding box center [113, 77] width 32 height 16
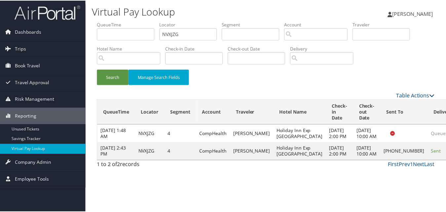
scroll to position [15, 0]
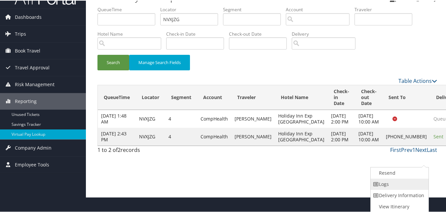
click at [406, 184] on link "Logs" at bounding box center [398, 183] width 56 height 11
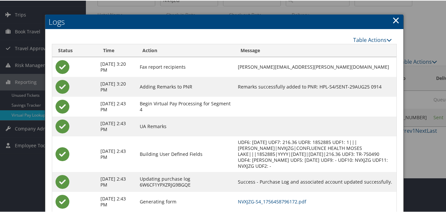
scroll to position [72, 0]
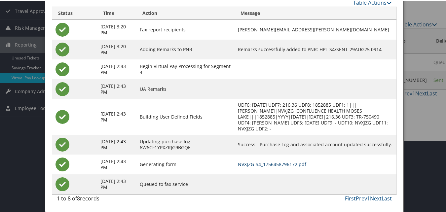
click at [261, 163] on link "NVXJZG-S4_1756458796172.pdf" at bounding box center [272, 163] width 68 height 6
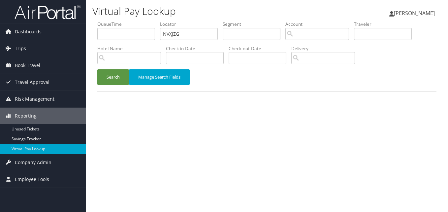
click at [111, 86] on div "Search Manage Search Fields" at bounding box center [266, 80] width 349 height 22
click at [110, 80] on button "Search" at bounding box center [113, 77] width 32 height 16
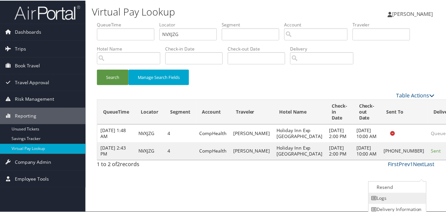
scroll to position [15, 0]
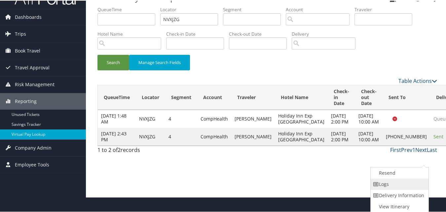
click at [382, 186] on link "Logs" at bounding box center [398, 183] width 56 height 11
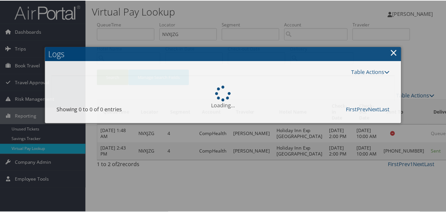
scroll to position [72, 0]
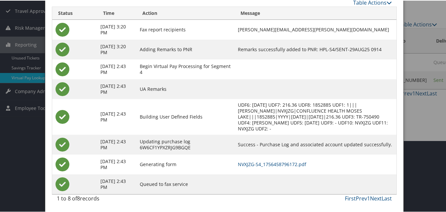
click at [285, 159] on td "NVXJZG-S4_1756458796172.pdf" at bounding box center [315, 164] width 162 height 20
click at [286, 160] on td "NVXJZG-S4_1756458796172.pdf" at bounding box center [315, 164] width 162 height 20
click at [286, 162] on link "NVXJZG-S4_1756458796172.pdf" at bounding box center [272, 163] width 68 height 6
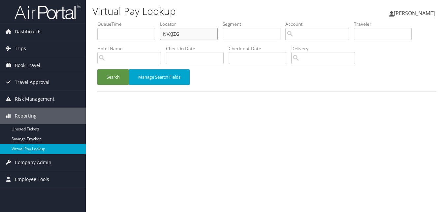
drag, startPoint x: 0, startPoint y: 0, endPoint x: 93, endPoint y: 43, distance: 102.3
click at [97, 43] on form "QueueTime Locator NVXJZG Segment Account Traveler Hotel Name Check-in Date Chec…" at bounding box center [266, 56] width 339 height 71
paste input "GCMDBV"
click at [97, 69] on button "Search" at bounding box center [113, 77] width 32 height 16
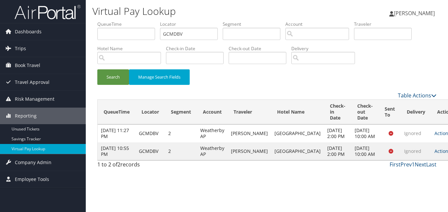
click at [335, 212] on html "Menu Dashboards ► AirPortal 360™ (Manager) My Travel Dashboard Trips ► Airtiner…" at bounding box center [224, 106] width 448 height 212
drag, startPoint x: 378, startPoint y: 186, endPoint x: 381, endPoint y: 182, distance: 4.4
click at [379, 186] on div "Virtual Pay Lookup [PERSON_NAME] [PERSON_NAME] My Settings Travel Agency Contac…" at bounding box center [267, 106] width 362 height 212
drag, startPoint x: 187, startPoint y: 34, endPoint x: 90, endPoint y: 47, distance: 97.5
click at [90, 47] on div "Virtual Pay Lookup Luke Perry Luke Perry My Settings Travel Agency Contacts Vie…" at bounding box center [267, 106] width 362 height 212
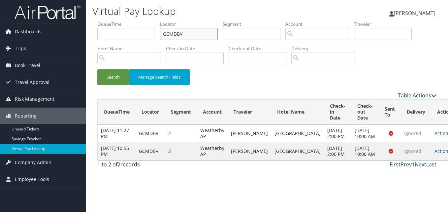
paste input "QOEHHK"
type input "QOEHHK"
click at [97, 69] on button "Search" at bounding box center [113, 77] width 32 height 16
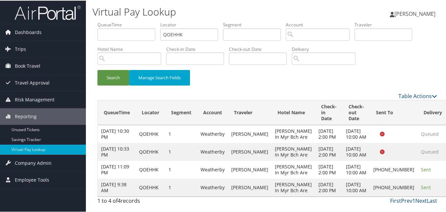
drag, startPoint x: 412, startPoint y: 175, endPoint x: 413, endPoint y: 180, distance: 4.7
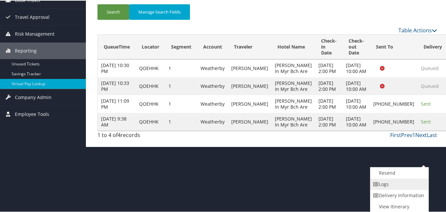
click at [393, 186] on link "Logs" at bounding box center [398, 183] width 56 height 11
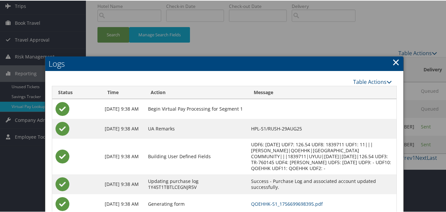
scroll to position [122, 0]
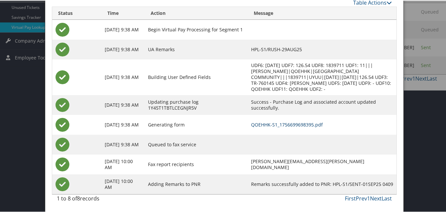
click at [286, 121] on link "QOEHHK-S1_1756699698395.pdf" at bounding box center [287, 124] width 72 height 6
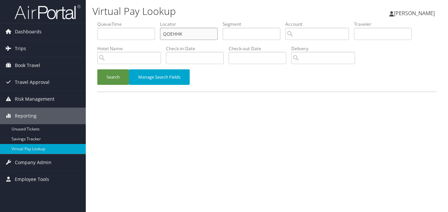
drag, startPoint x: 190, startPoint y: 31, endPoint x: 131, endPoint y: 67, distance: 69.7
click at [106, 21] on ul "QueueTime Locator QOEHHK Segment Account Traveler Hotel Name Check-in Date Chec…" at bounding box center [266, 21] width 339 height 0
paste input "JPUYPV"
type input "JPUYPV"
click at [97, 69] on button "Search" at bounding box center [113, 77] width 32 height 16
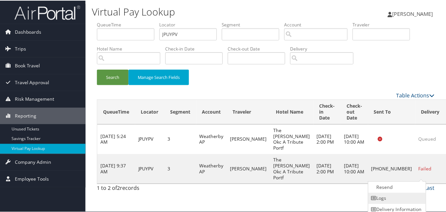
scroll to position [15, 0]
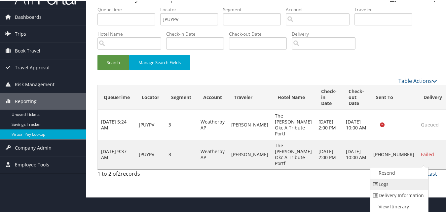
click at [401, 187] on link "Logs" at bounding box center [398, 183] width 56 height 11
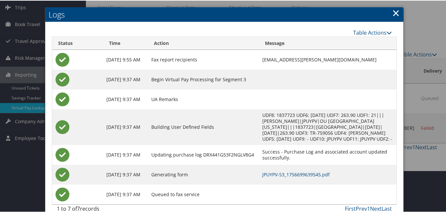
scroll to position [52, 0]
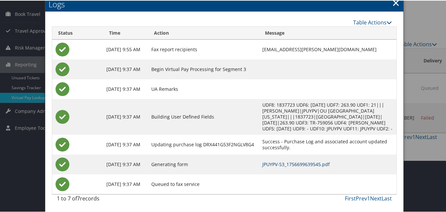
click at [295, 164] on link "JPUYPV-S3_1756699639545.pdf" at bounding box center [295, 163] width 67 height 6
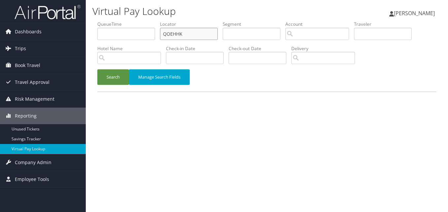
drag, startPoint x: 171, startPoint y: 38, endPoint x: 138, endPoint y: 38, distance: 33.3
click at [138, 21] on ul "QueueTime Locator QOEHHK Segment Account Traveler Hotel Name Check-in Date Chec…" at bounding box center [266, 21] width 339 height 0
paste input "JUGZPN"
type input "JUGZPN"
click at [97, 69] on button "Search" at bounding box center [113, 77] width 32 height 16
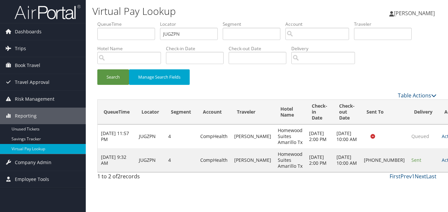
click at [439, 167] on td "Actions Resend Logs Delivery Information View Itinerary" at bounding box center [453, 160] width 29 height 24
click at [442, 162] on link "Actions" at bounding box center [452, 160] width 21 height 6
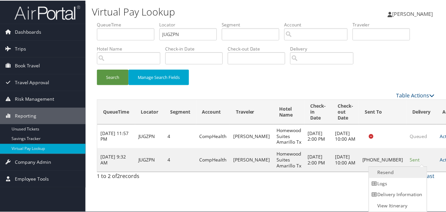
scroll to position [0, 0]
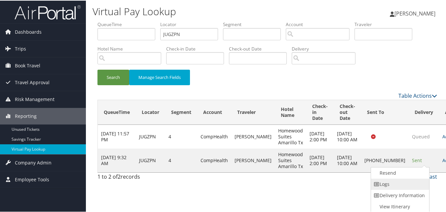
click at [402, 183] on link "Logs" at bounding box center [399, 183] width 56 height 11
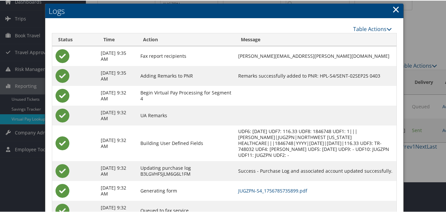
scroll to position [57, 0]
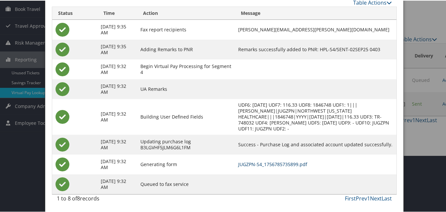
click at [284, 164] on link "JUGZPN-S4_1756785735899.pdf" at bounding box center [272, 163] width 69 height 6
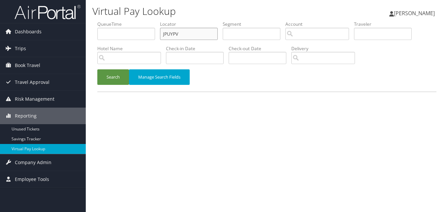
paste input "KXMYXM"
drag, startPoint x: 179, startPoint y: 31, endPoint x: 139, endPoint y: 39, distance: 40.7
click at [140, 21] on ul "QueueTime Locator JPUYPV Segment Account Traveler Hotel Name Check-in Date Chec…" at bounding box center [266, 21] width 339 height 0
type input "KXMYXM"
click at [115, 81] on button "Search" at bounding box center [113, 77] width 32 height 16
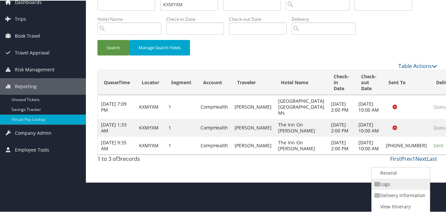
drag, startPoint x: 413, startPoint y: 186, endPoint x: 391, endPoint y: 186, distance: 21.5
click at [391, 186] on link "Logs" at bounding box center [399, 183] width 56 height 11
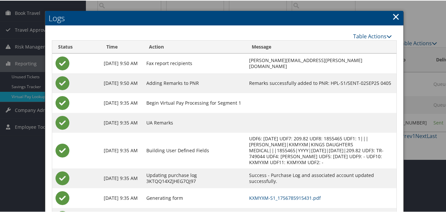
scroll to position [86, 0]
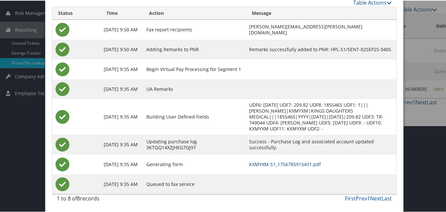
click at [299, 163] on link "KXMYXM-S1_1756785915431.pdf" at bounding box center [285, 163] width 72 height 6
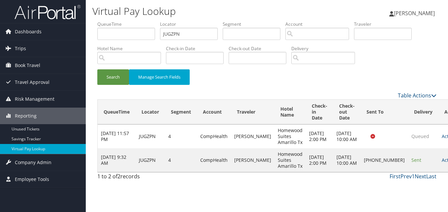
drag, startPoint x: 107, startPoint y: 160, endPoint x: 115, endPoint y: 159, distance: 7.7
click at [115, 159] on td "[DATE] 9:32 AM" at bounding box center [117, 160] width 38 height 24
click at [442, 162] on link "Actions" at bounding box center [452, 160] width 21 height 6
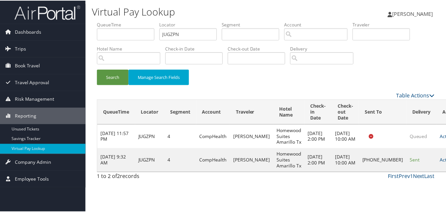
scroll to position [0, 0]
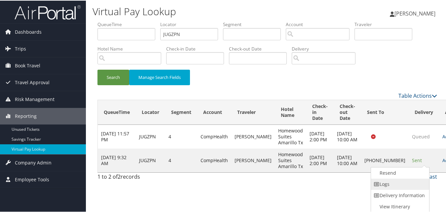
click at [402, 184] on link "Logs" at bounding box center [399, 183] width 56 height 11
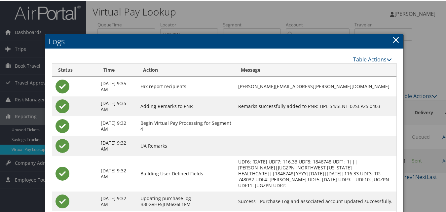
scroll to position [57, 0]
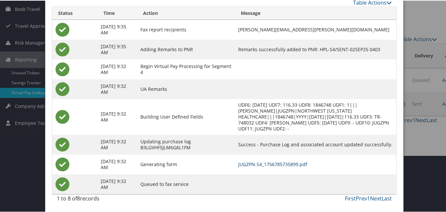
click at [286, 162] on link "JUGZPN-S4_1756785735899.pdf" at bounding box center [272, 163] width 69 height 6
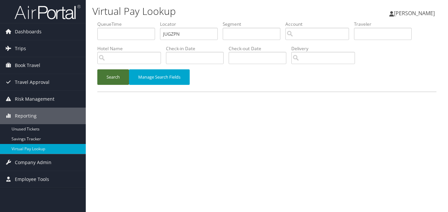
click at [105, 73] on button "Search" at bounding box center [113, 77] width 32 height 16
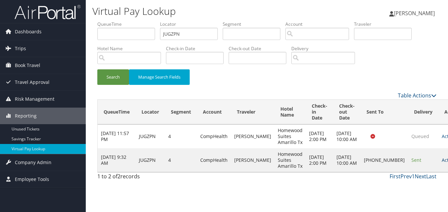
click at [442, 160] on link "Actions" at bounding box center [452, 160] width 21 height 6
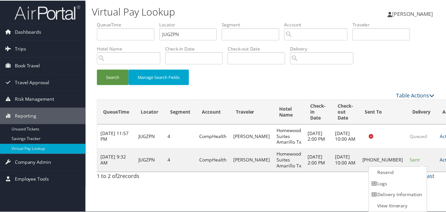
scroll to position [0, 0]
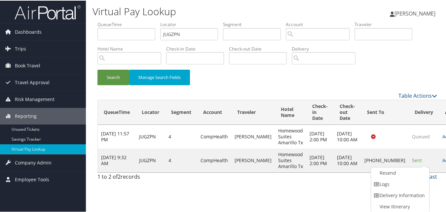
click at [396, 166] on ul "Resend Logs Delivery Information View Itinerary" at bounding box center [399, 189] width 59 height 46
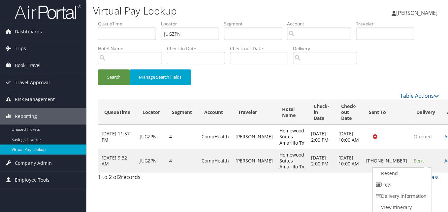
scroll to position [0, 0]
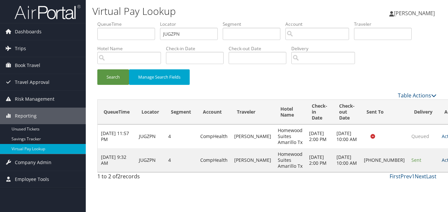
drag, startPoint x: 407, startPoint y: 165, endPoint x: 417, endPoint y: 165, distance: 10.6
click at [417, 165] on tr "Sep 2, 2025 9:32 AM JUGZPN 4 CompHealth MACK TRACY Homewood Suites Amarillo Tx …" at bounding box center [283, 160] width 370 height 24
click at [442, 163] on link "Actions" at bounding box center [452, 160] width 21 height 6
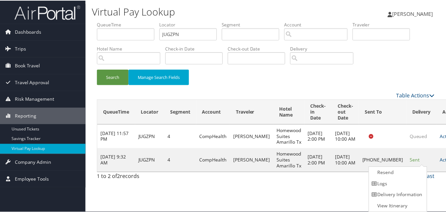
scroll to position [0, 0]
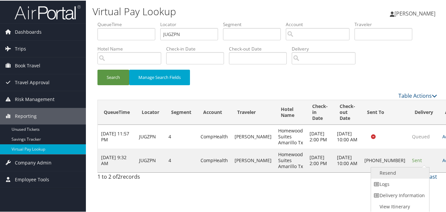
click at [399, 175] on link "Resend" at bounding box center [399, 172] width 56 height 11
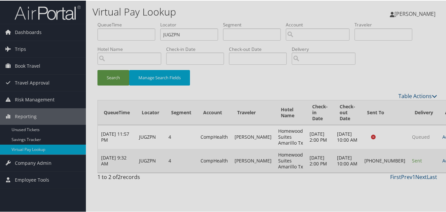
scroll to position [0, 0]
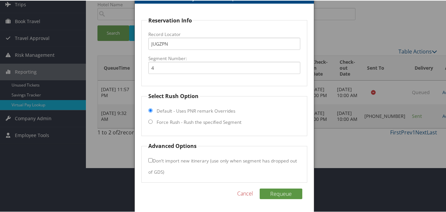
click at [183, 119] on label "Force Rush - Rush the specified Segment" at bounding box center [198, 121] width 85 height 7
click at [152, 119] on input "Force Rush - Rush the specified Segment" at bounding box center [150, 121] width 4 height 4
radio input "true"
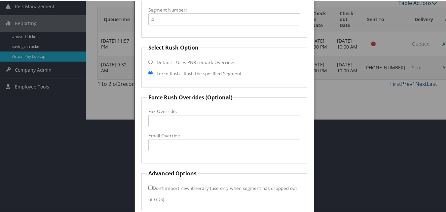
scroll to position [120, 0]
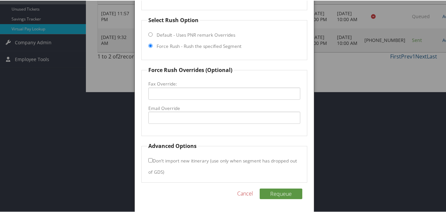
click at [172, 109] on label "Email Override" at bounding box center [224, 107] width 152 height 7
drag, startPoint x: 172, startPoint y: 109, endPoint x: 166, endPoint y: 118, distance: 10.8
click at [166, 118] on input "Email Override" at bounding box center [224, 117] width 152 height 12
click at [159, 115] on input "amaamarillo@gmail.com" at bounding box center [224, 117] width 152 height 12
type input "amahw.amarillo@gmail.com"
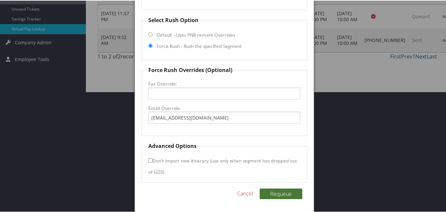
click at [276, 192] on button "Requeue" at bounding box center [280, 193] width 43 height 11
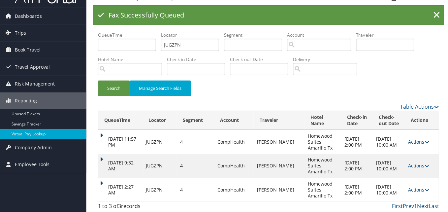
scroll to position [0, 0]
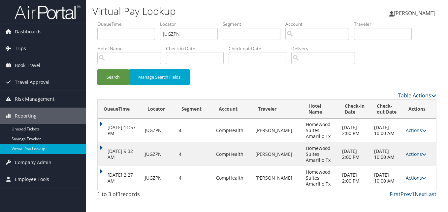
click at [413, 178] on link "Actions" at bounding box center [416, 178] width 21 height 6
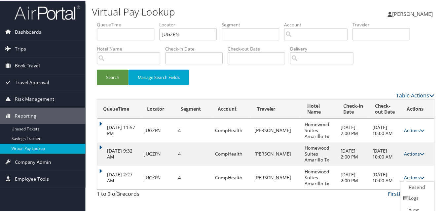
scroll to position [10, 0]
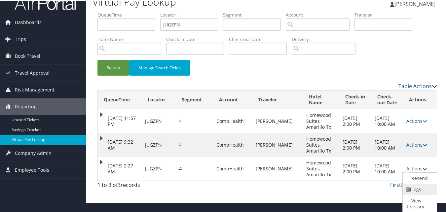
click at [422, 190] on link "Logs" at bounding box center [418, 188] width 32 height 11
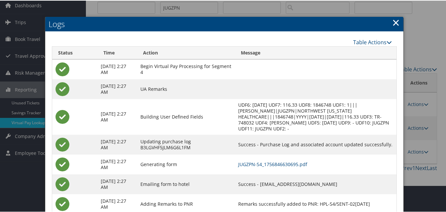
scroll to position [47, 0]
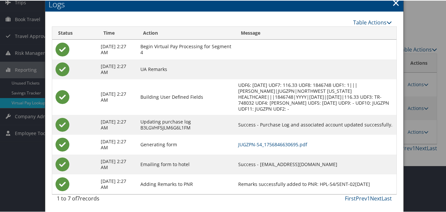
click at [270, 164] on td "Success - amahw.amarillo@gmail.com" at bounding box center [315, 164] width 161 height 20
drag, startPoint x: 268, startPoint y: 164, endPoint x: 330, endPoint y: 163, distance: 62.1
click at [330, 163] on td "Success - amahw.amarillo@gmail.com" at bounding box center [315, 164] width 161 height 20
copy td "amahw.amarillo@gmail.com"
drag, startPoint x: 330, startPoint y: 163, endPoint x: 286, endPoint y: 145, distance: 48.5
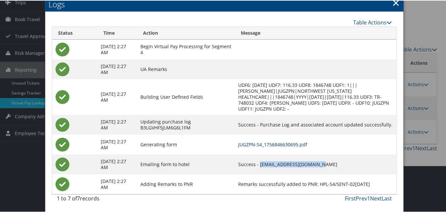
click at [286, 148] on td "JUGZPN-S4_1756846630695.pdf" at bounding box center [315, 144] width 161 height 20
click at [286, 145] on link "JUGZPN-S4_1756846630695.pdf" at bounding box center [272, 144] width 69 height 6
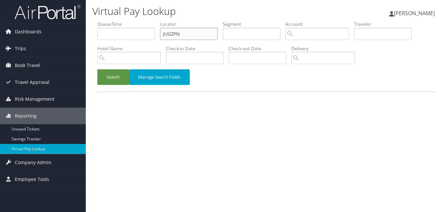
drag, startPoint x: 191, startPoint y: 36, endPoint x: 109, endPoint y: 31, distance: 82.4
click at [109, 21] on ul "QueueTime Locator JUGZPN Segment Account Traveler Hotel Name Check-in Date Chec…" at bounding box center [266, 21] width 339 height 0
paste input "HEJCHD"
type input "HEJCHD"
click at [96, 82] on div "Search Manage Search Fields" at bounding box center [266, 80] width 349 height 22
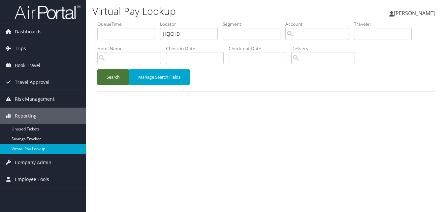
click at [103, 81] on button "Search" at bounding box center [113, 77] width 32 height 16
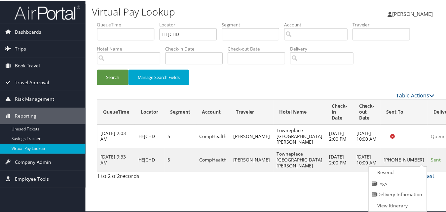
scroll to position [0, 0]
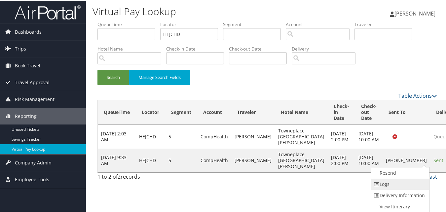
click at [395, 183] on link "Logs" at bounding box center [399, 183] width 56 height 11
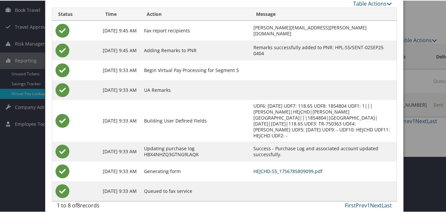
scroll to position [57, 0]
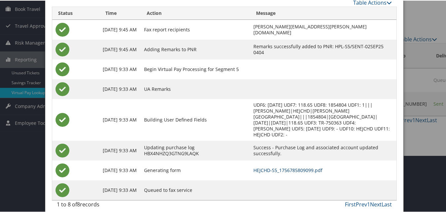
click at [280, 166] on link "HEJCHD-S5_1756785809099.pdf" at bounding box center [287, 169] width 69 height 6
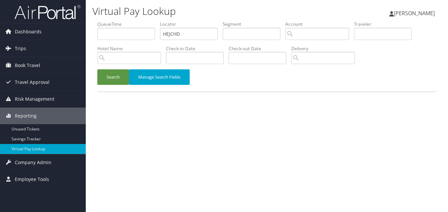
click at [106, 21] on ul "QueueTime Locator HEJCHD Segment Account Traveler Hotel Name Check-in Date Chec…" at bounding box center [266, 21] width 339 height 0
type input "SPMFAR"
click at [97, 69] on button "Search" at bounding box center [113, 77] width 32 height 16
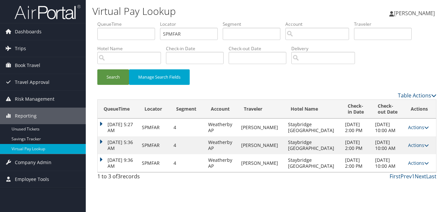
click at [104, 157] on td "[DATE] 9:36 AM" at bounding box center [118, 163] width 41 height 18
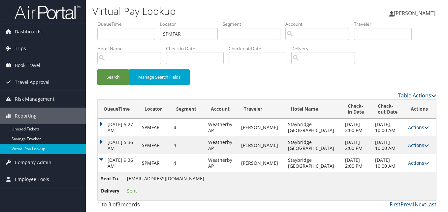
click at [419, 162] on link "Actions" at bounding box center [418, 163] width 21 height 6
click at [398, 182] on link "Logs" at bounding box center [404, 183] width 42 height 11
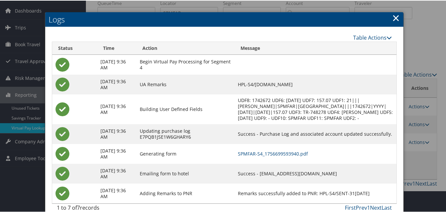
scroll to position [31, 0]
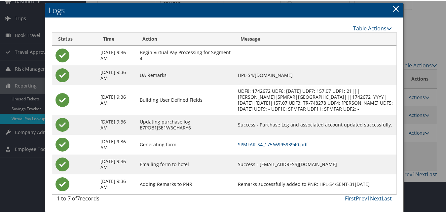
click at [269, 139] on td "SPMFAR-S4_1756699593940.pdf" at bounding box center [315, 144] width 162 height 20
drag, startPoint x: 269, startPoint y: 139, endPoint x: 270, endPoint y: 142, distance: 3.7
click at [270, 142] on link "SPMFAR-S4_1756699593940.pdf" at bounding box center [273, 144] width 70 height 6
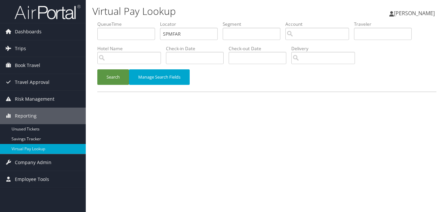
click at [135, 21] on ul "QueueTime Locator SPMFAR Segment Account Traveler Hotel Name Check-in Date Chec…" at bounding box center [266, 21] width 339 height 0
type input "HEJCHD"
click at [97, 69] on button "Search" at bounding box center [113, 77] width 32 height 16
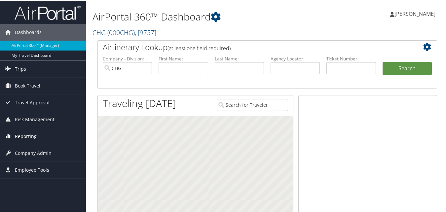
click at [31, 133] on span "Reporting" at bounding box center [26, 135] width 22 height 17
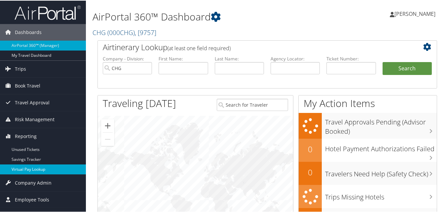
click at [32, 172] on link "Virtual Pay Lookup" at bounding box center [43, 169] width 86 height 10
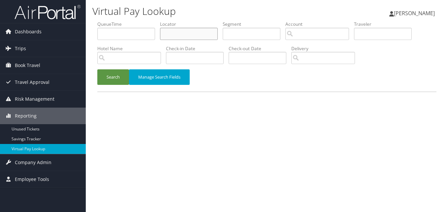
drag, startPoint x: 172, startPoint y: 37, endPoint x: 172, endPoint y: 32, distance: 5.0
click at [172, 36] on input "text" at bounding box center [189, 34] width 58 height 12
paste input "HEJCHD"
type input "HEJCHD"
click at [113, 79] on button "Search" at bounding box center [113, 77] width 32 height 16
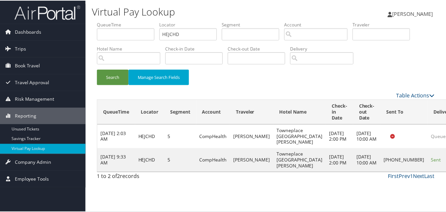
scroll to position [0, 0]
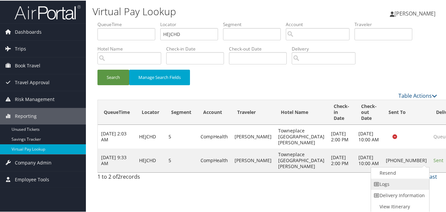
click at [393, 185] on link "Logs" at bounding box center [399, 183] width 56 height 11
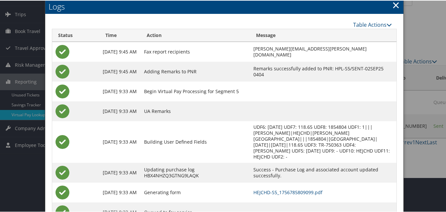
scroll to position [57, 0]
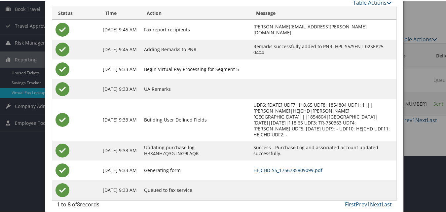
click at [280, 166] on link "HEJCHD-S5_1756785809099.pdf" at bounding box center [287, 169] width 69 height 6
